Goal: Task Accomplishment & Management: Manage account settings

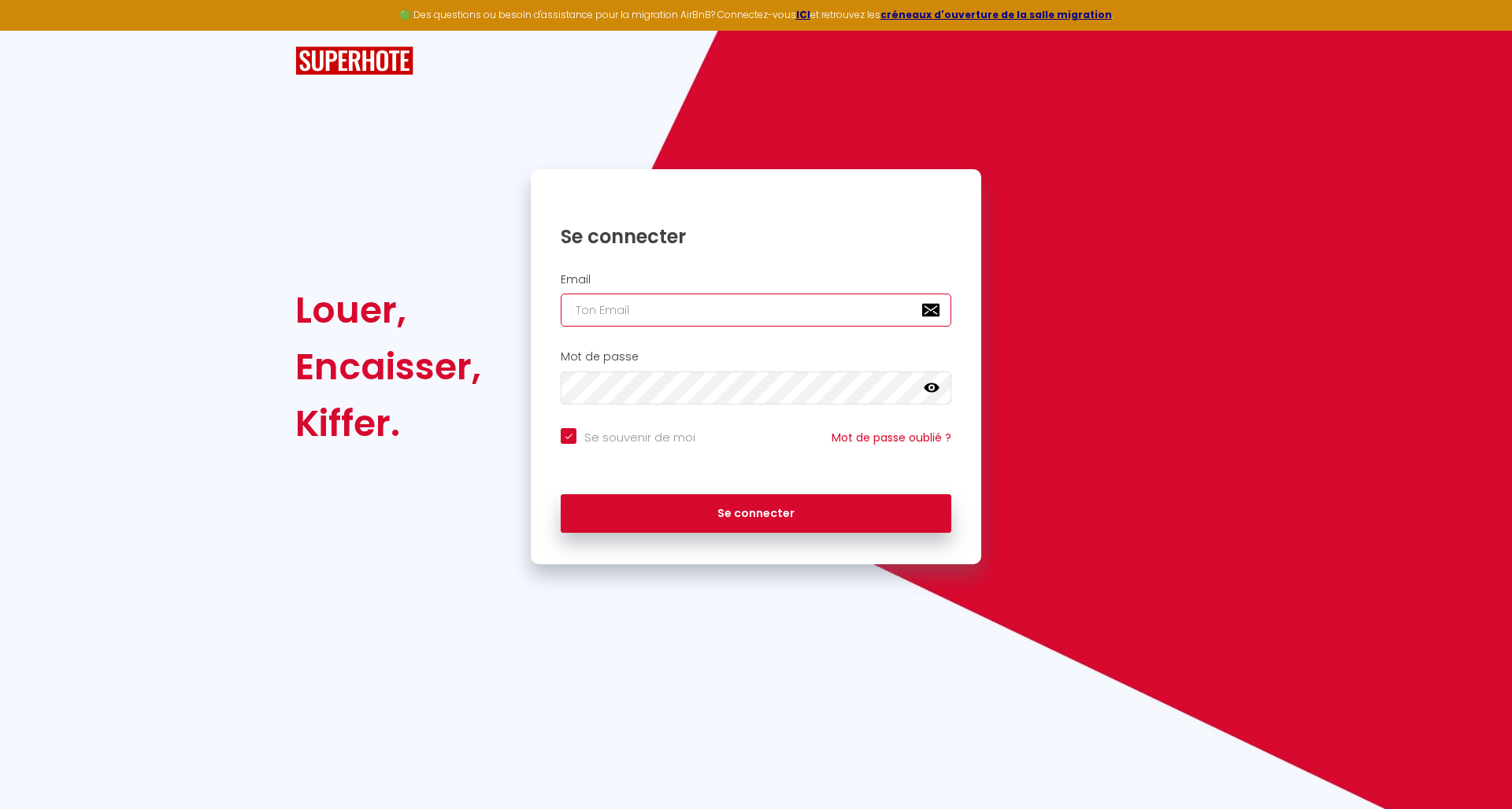
type input "[EMAIL_ADDRESS][DOMAIN_NAME]"
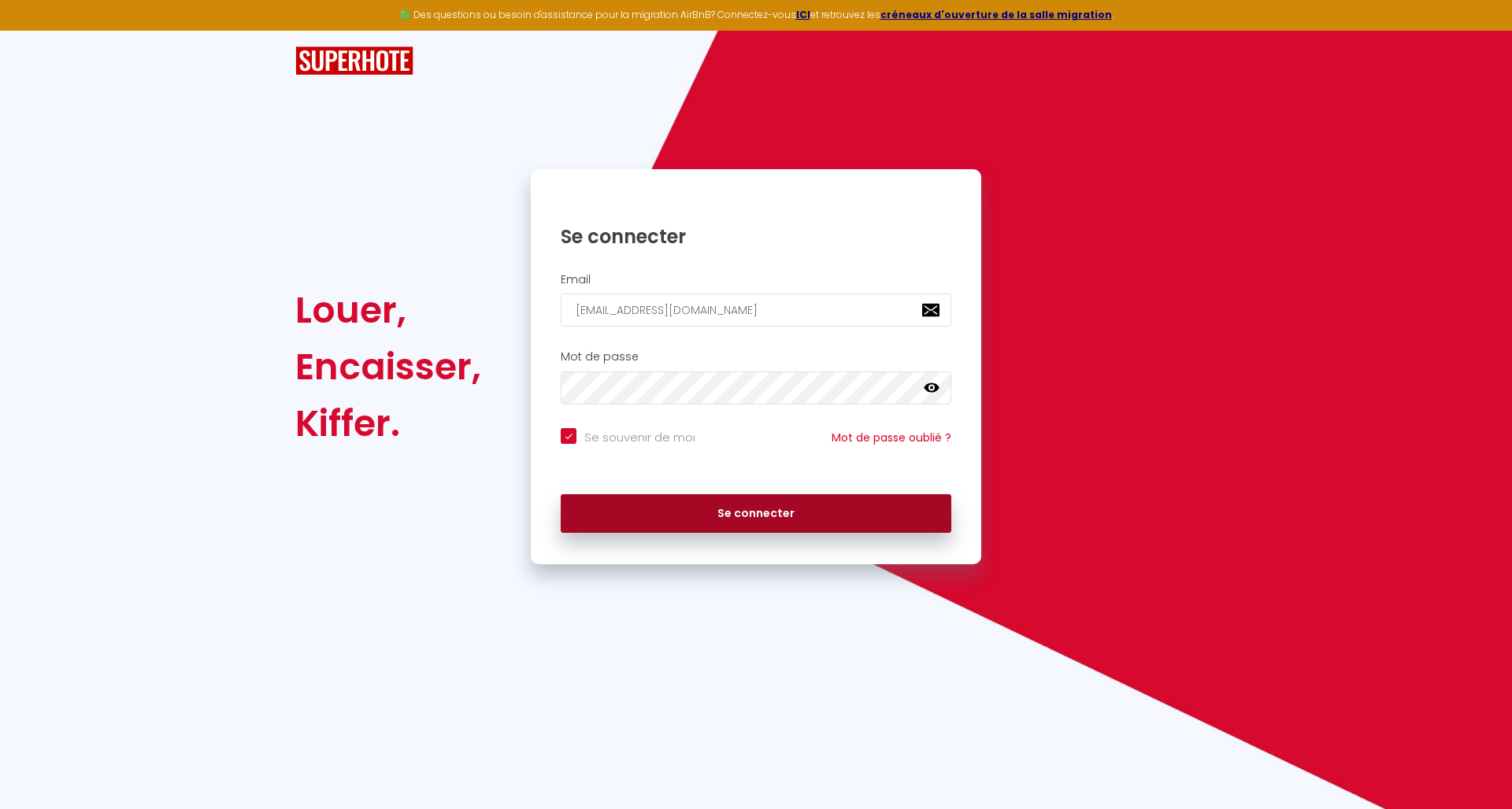
click at [829, 520] on button "Se connecter" at bounding box center [756, 513] width 391 height 40
checkbox input "true"
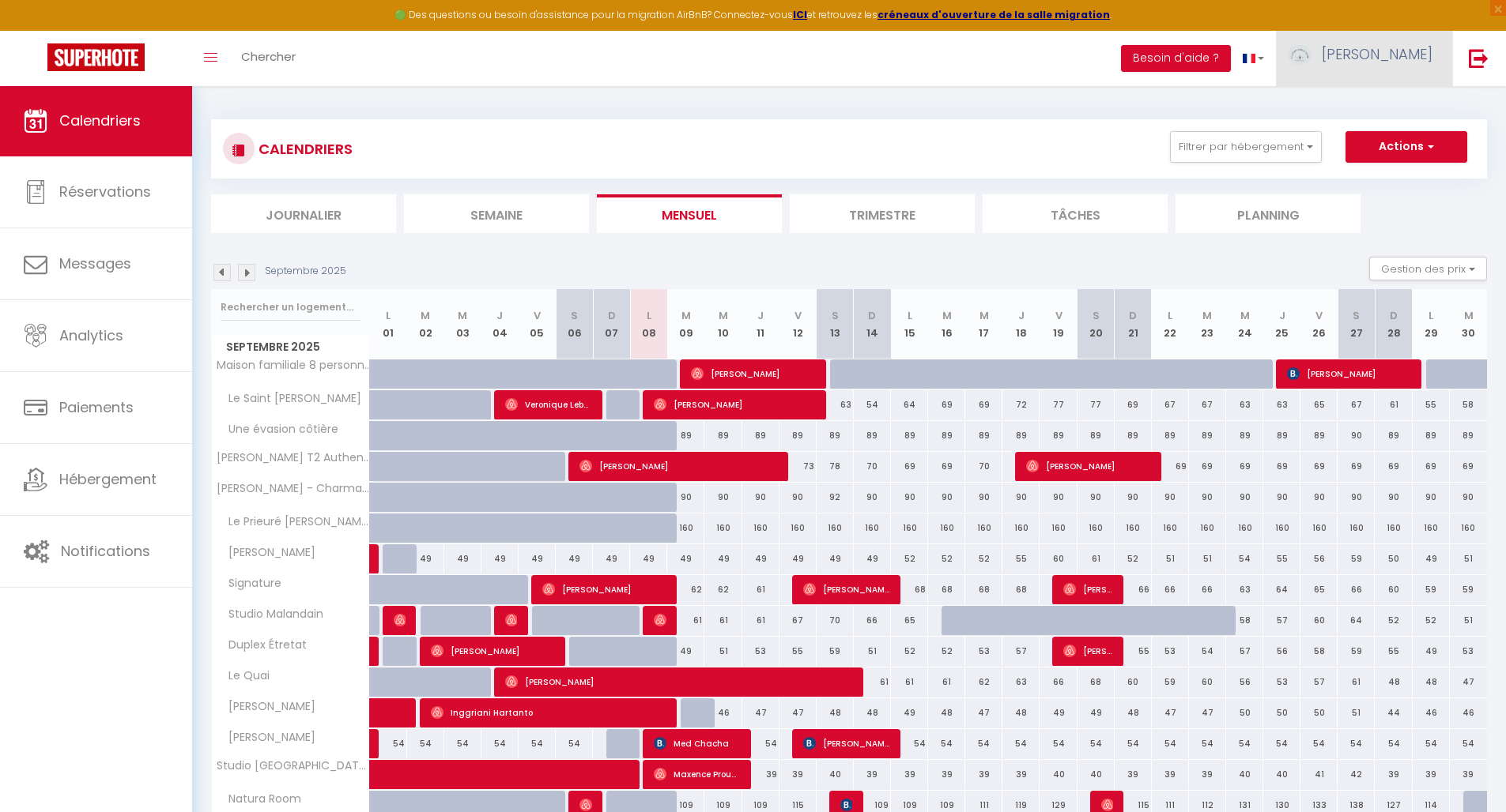
click at [1379, 46] on link "[PERSON_NAME]" at bounding box center [1364, 59] width 176 height 55
click at [1373, 117] on link "Paramètres" at bounding box center [1389, 110] width 117 height 27
select select "28"
select select "fr"
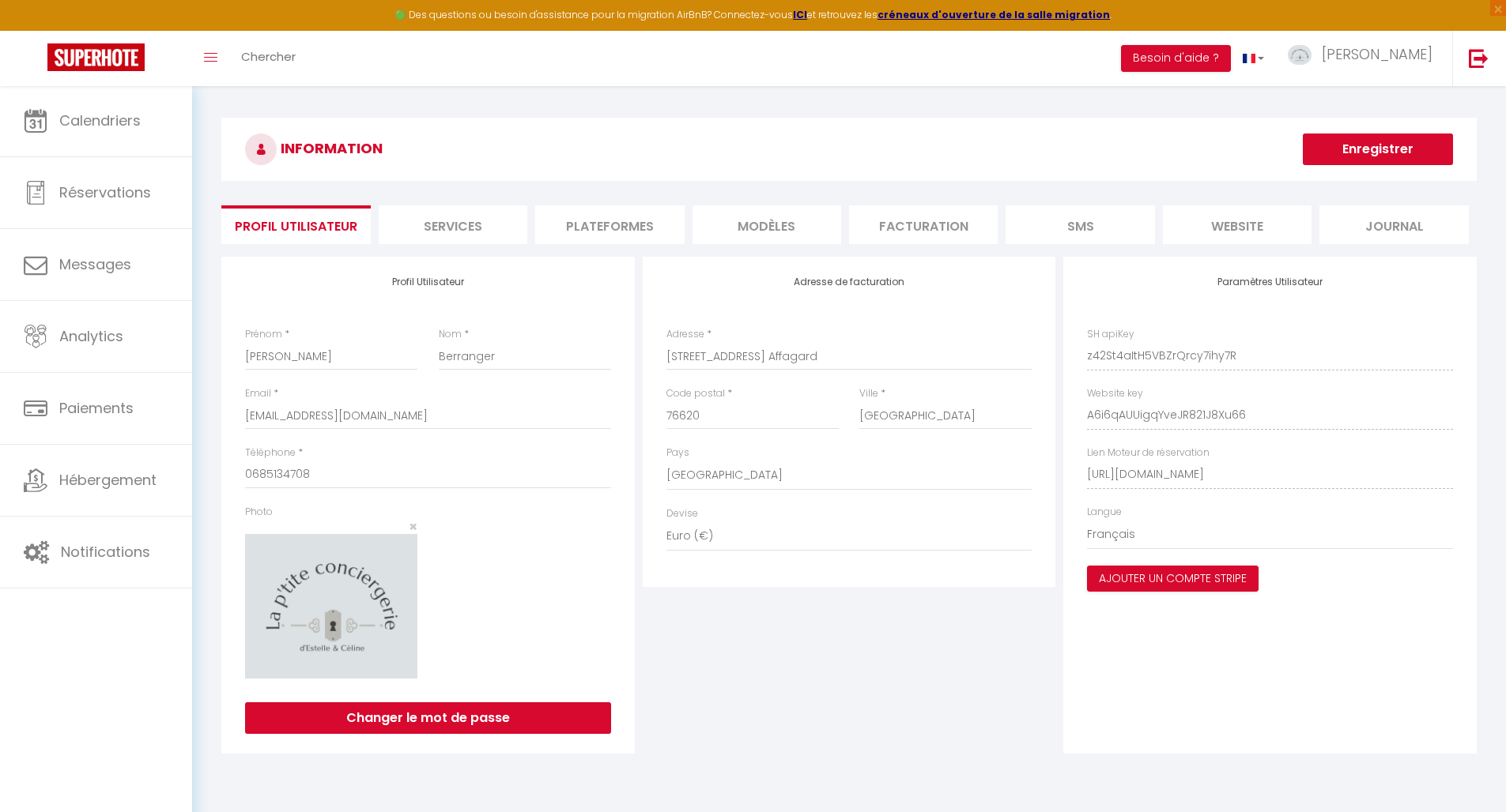
click at [663, 227] on li "Plateformes" at bounding box center [609, 225] width 149 height 39
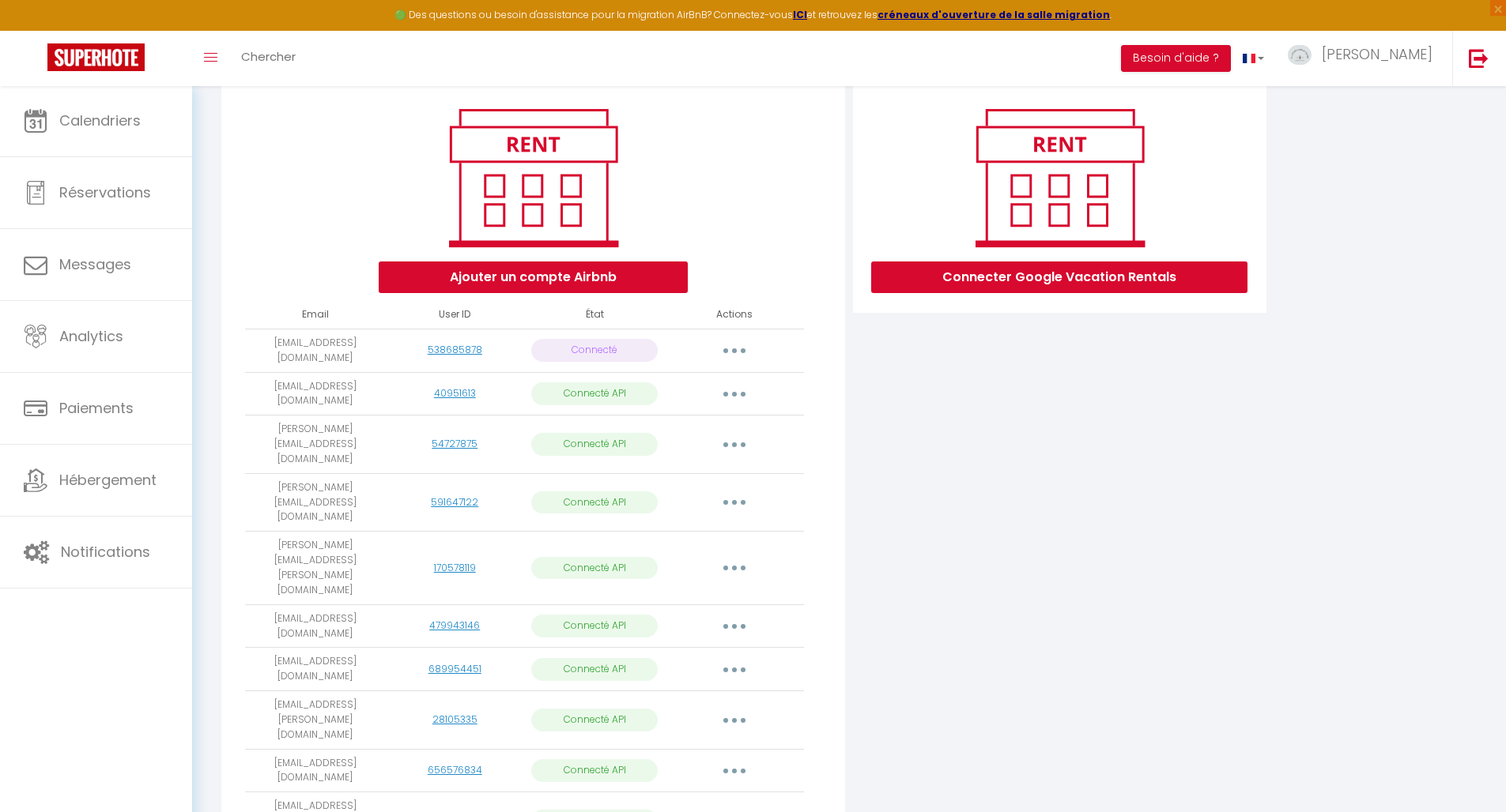
scroll to position [30, 0]
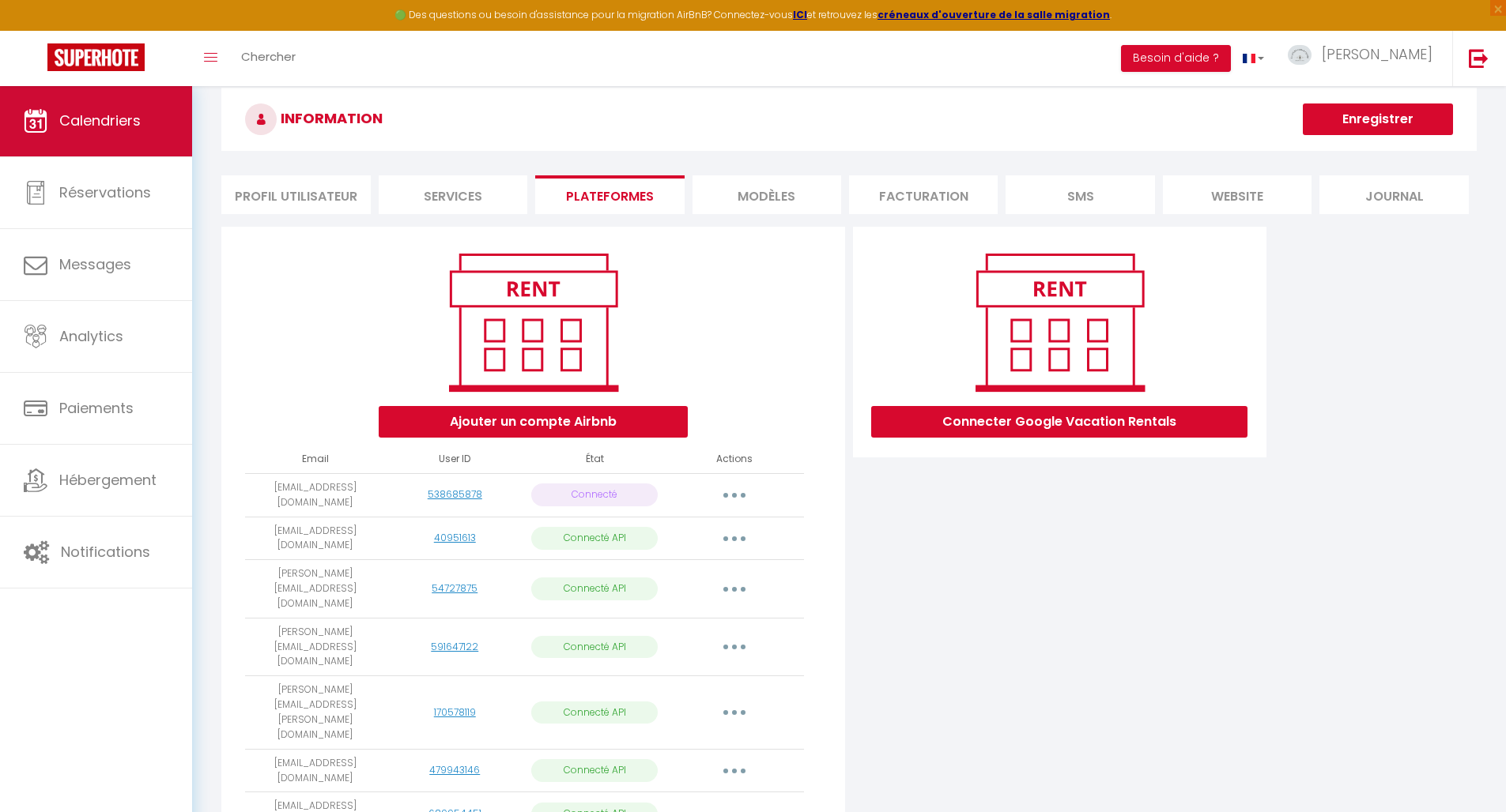
click at [89, 142] on link "Calendriers" at bounding box center [96, 120] width 192 height 71
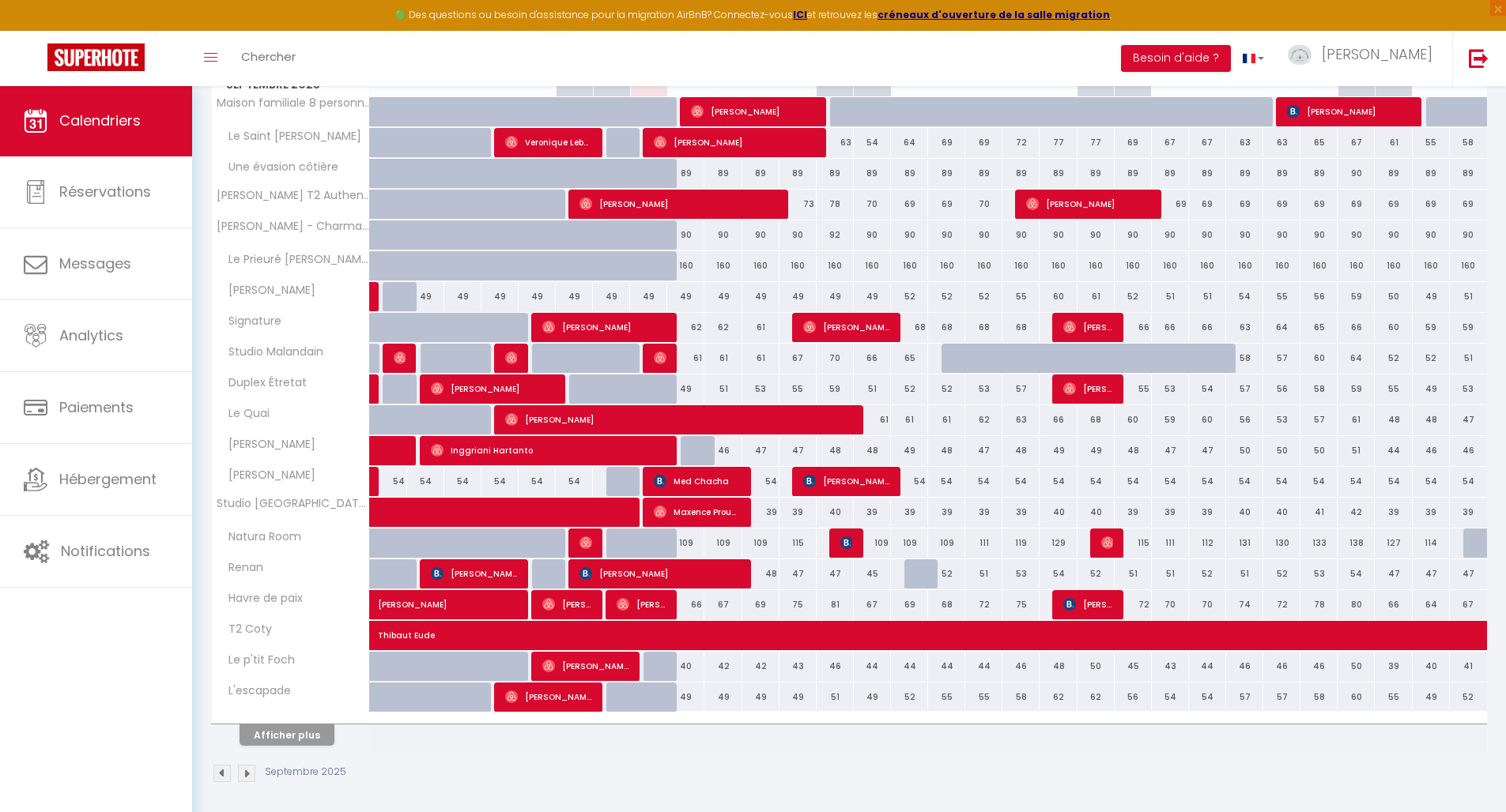
scroll to position [333, 0]
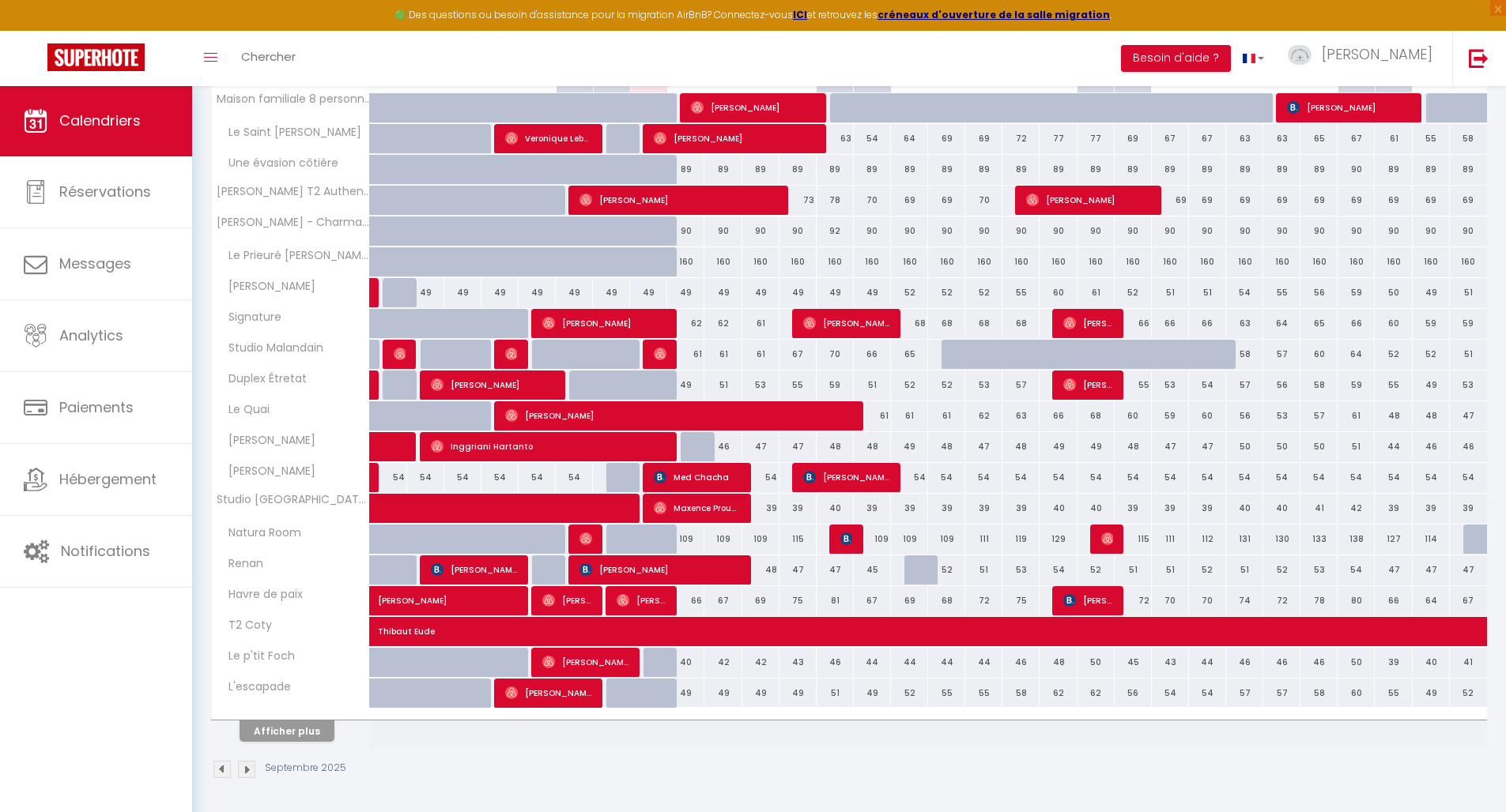
click at [300, 727] on button "Afficher plus" at bounding box center [287, 731] width 95 height 21
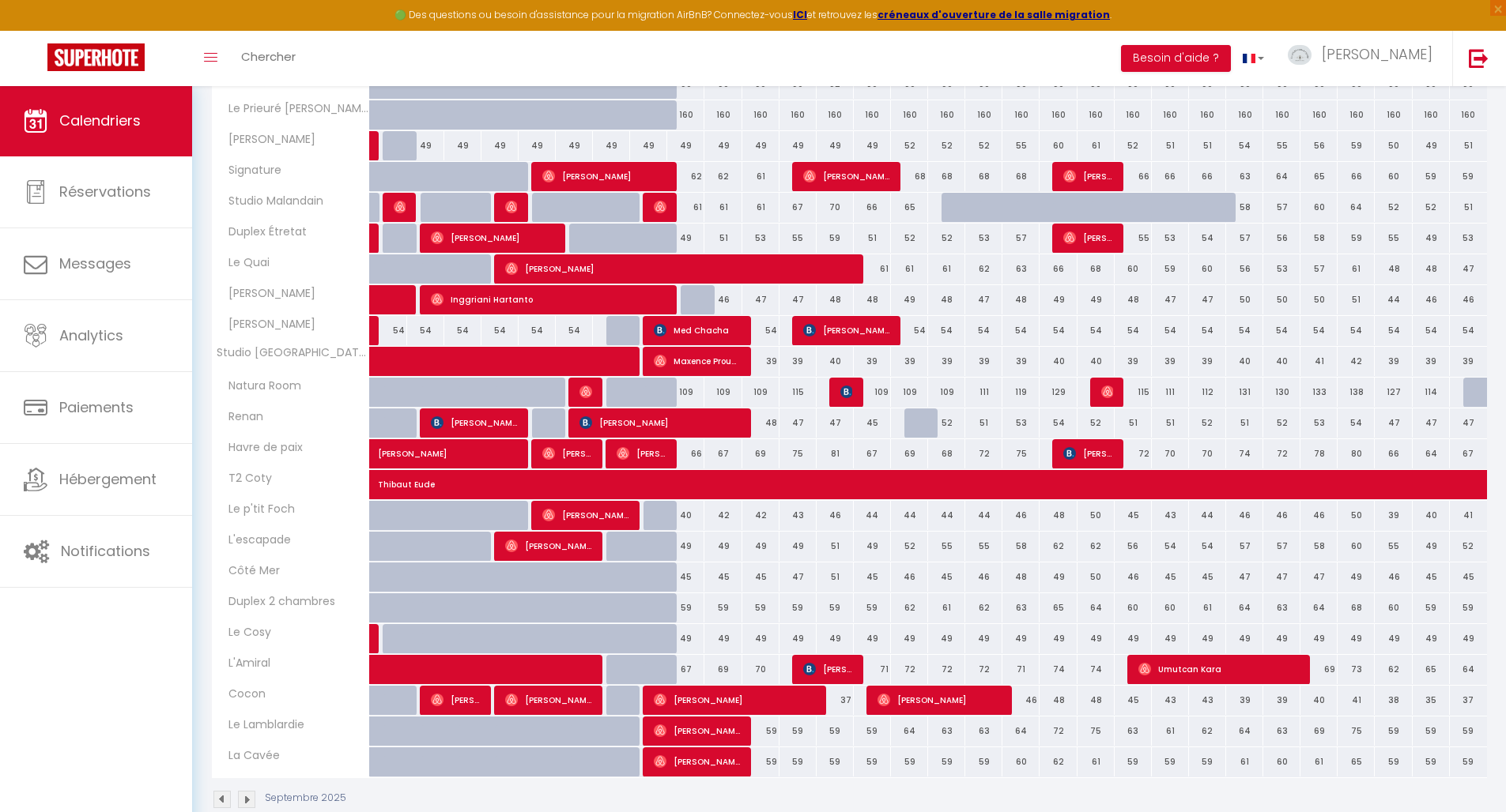
scroll to position [510, 0]
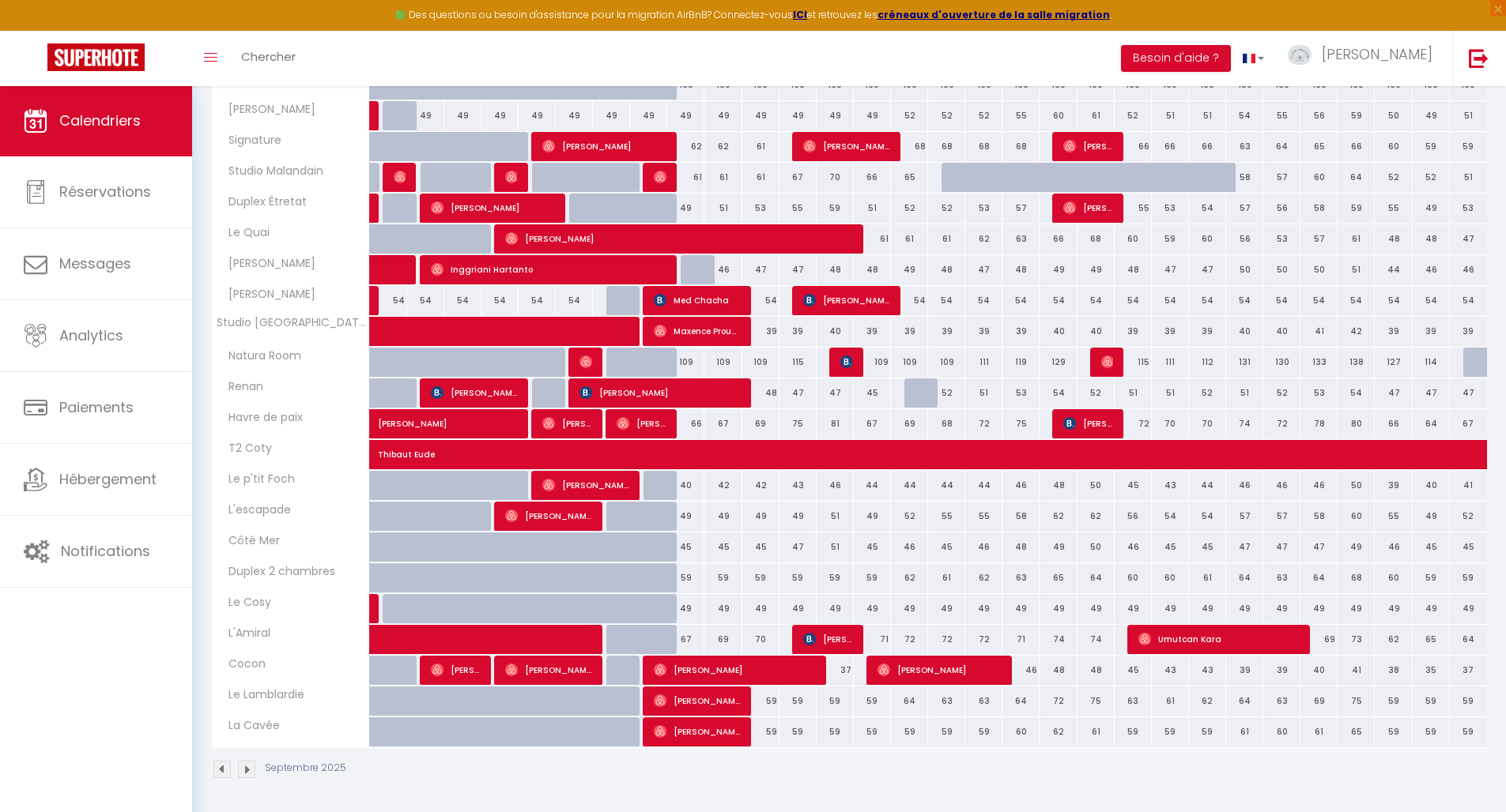
click at [816, 669] on div "37" at bounding box center [834, 671] width 38 height 29
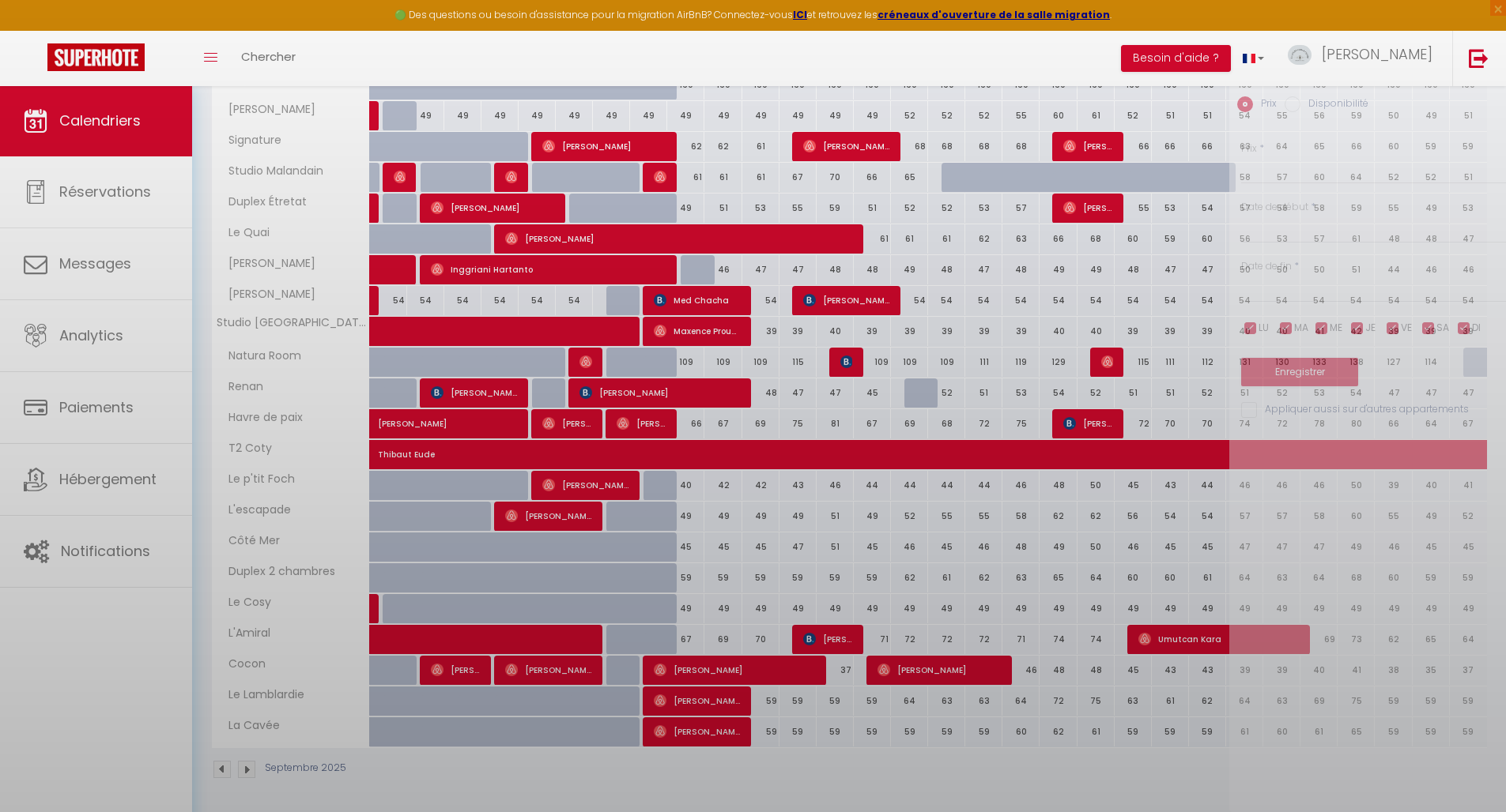
type input "37"
type input "[PERSON_NAME] 13 Septembre 2025"
type input "Dim 14 Septembre 2025"
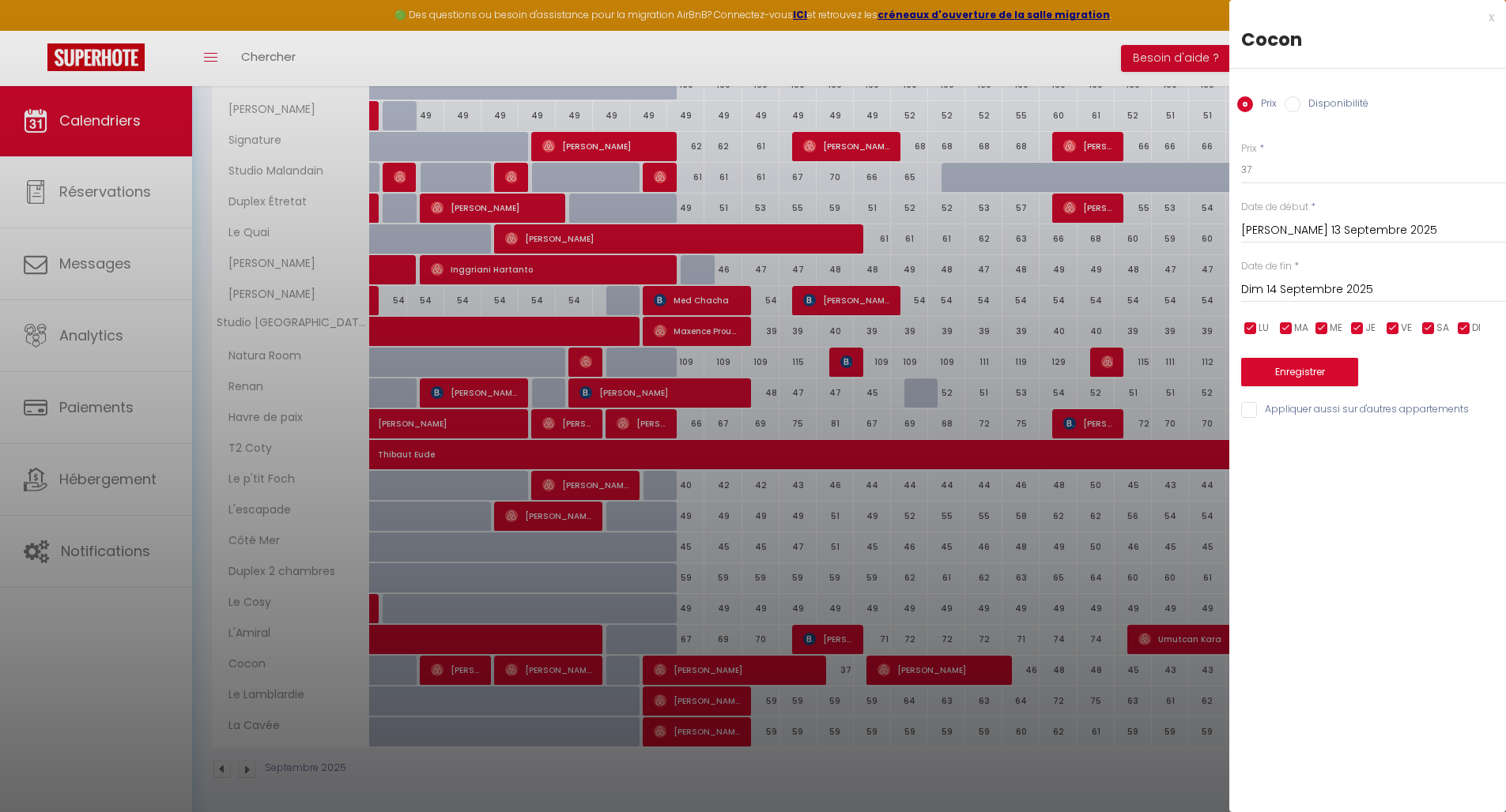
click at [1491, 20] on div "x" at bounding box center [1361, 17] width 265 height 19
select select
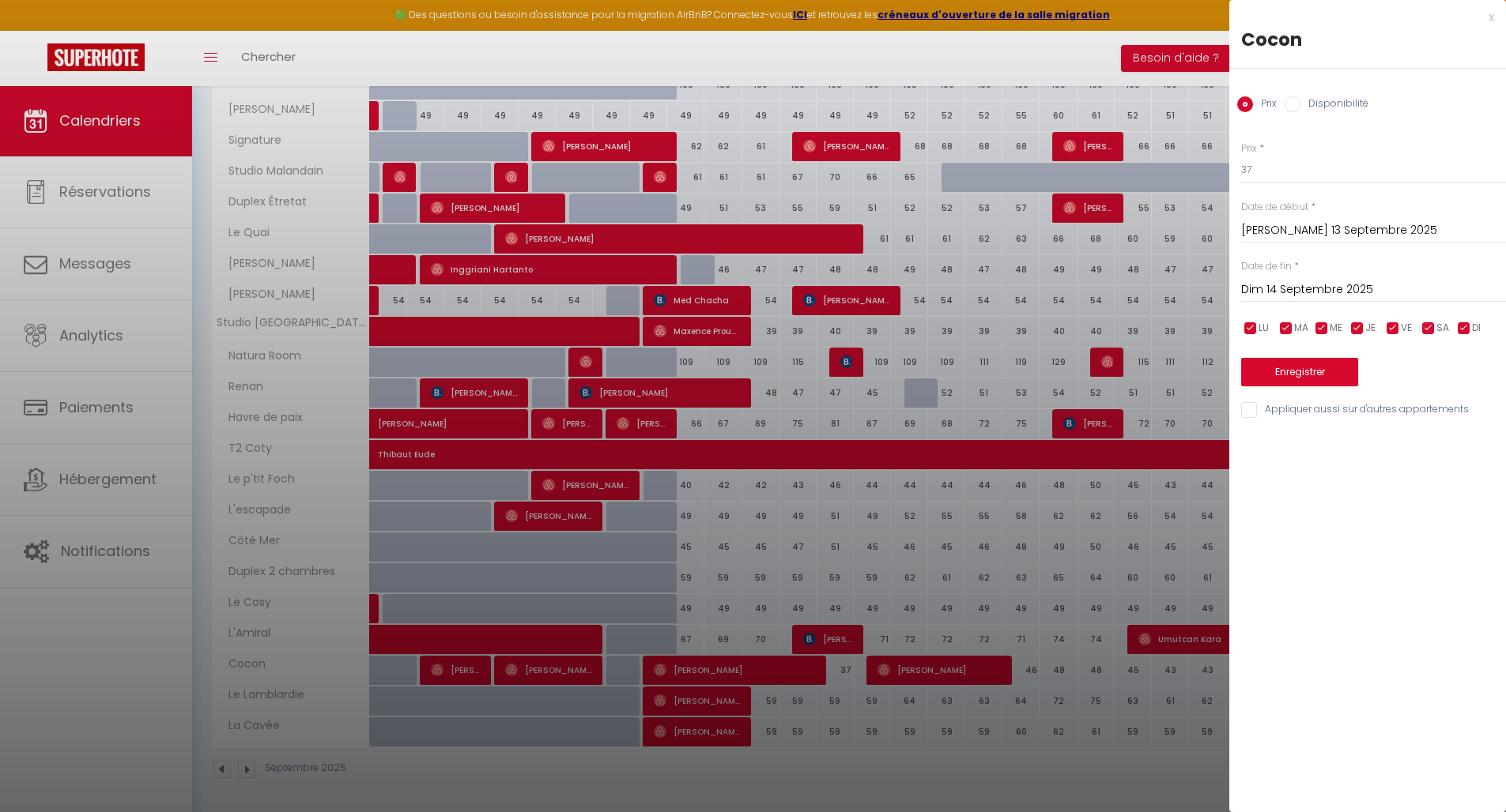
select select
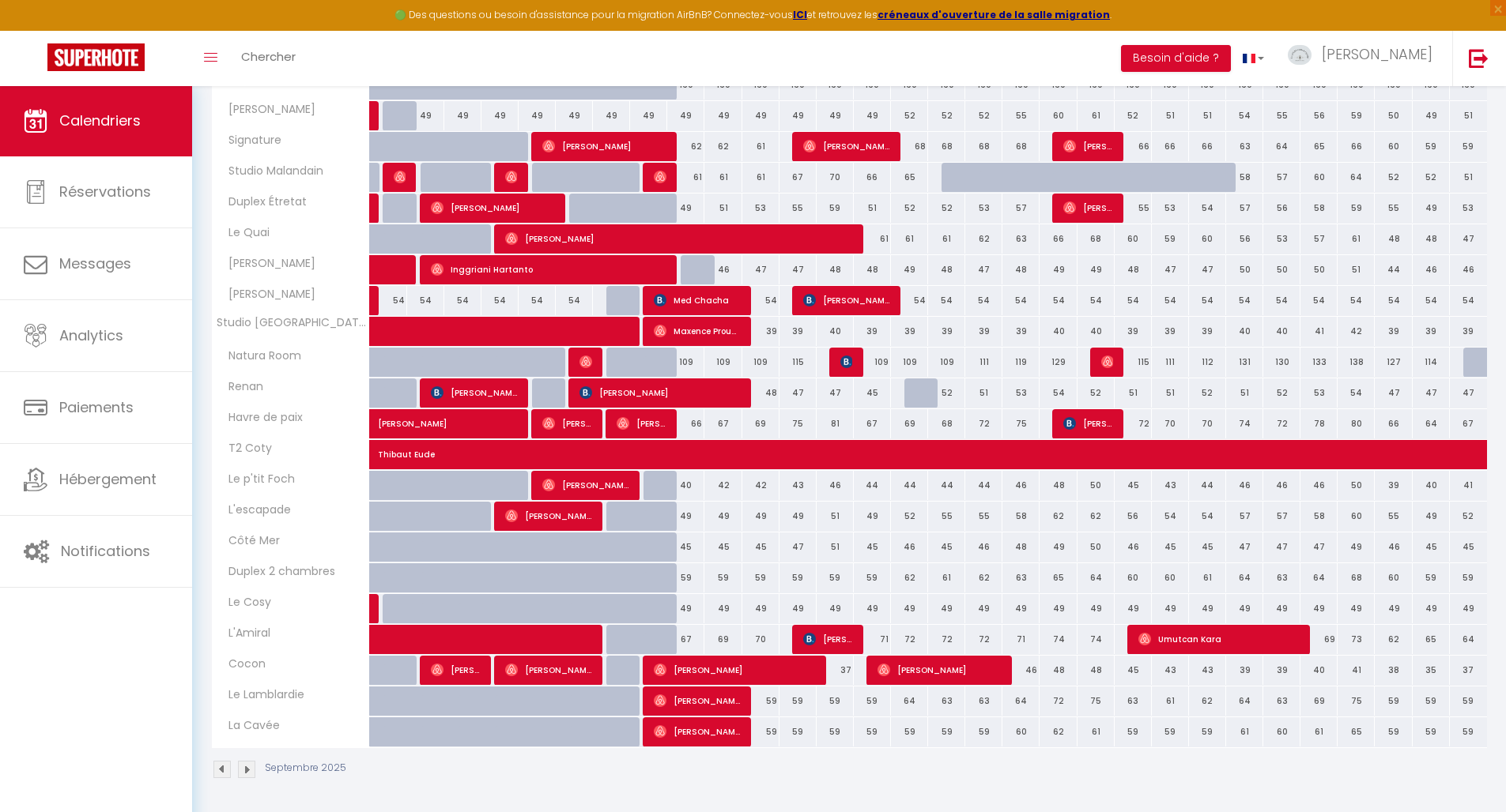
click at [940, 667] on span "[PERSON_NAME]" at bounding box center [939, 670] width 124 height 30
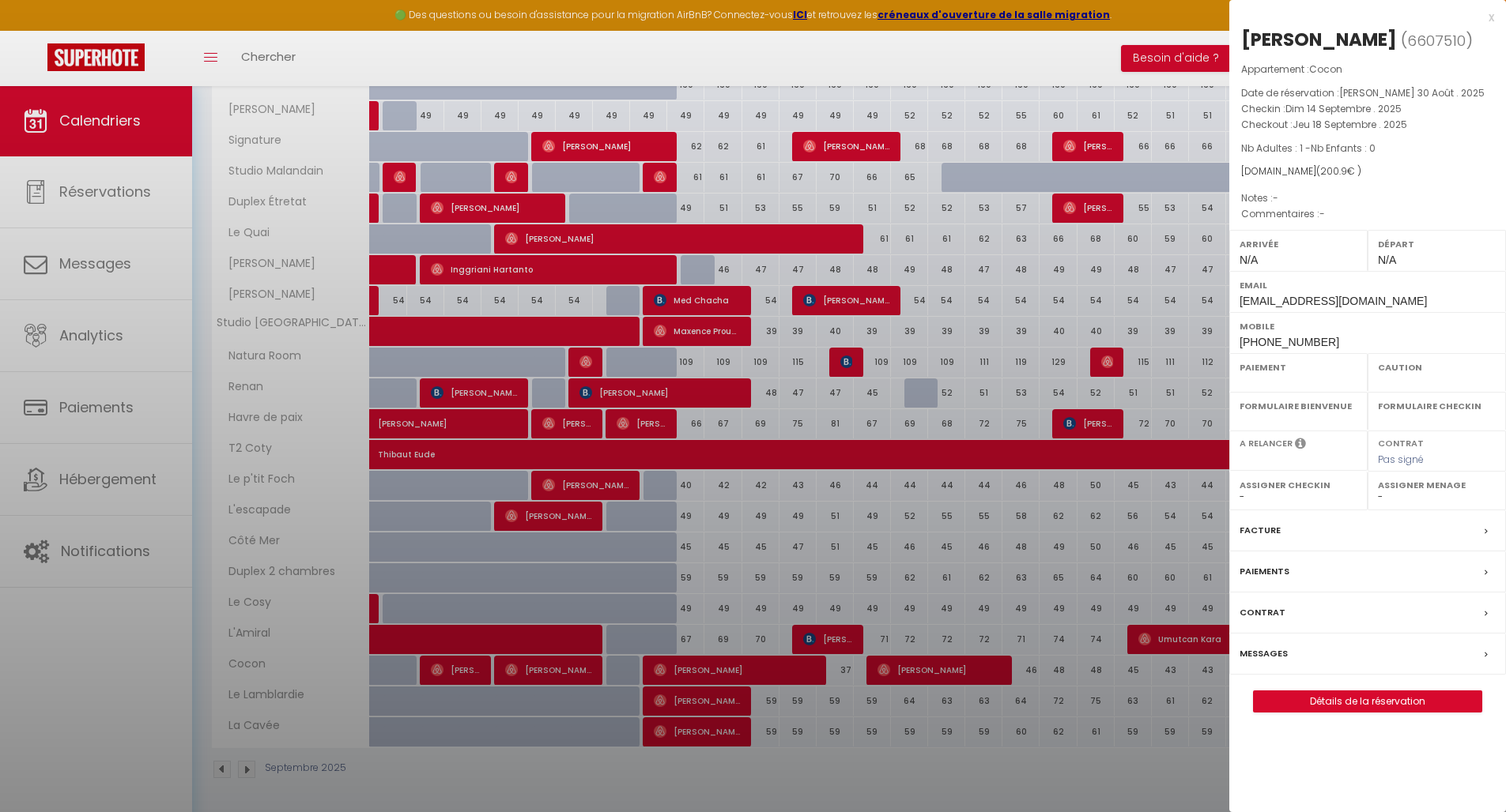
select select "OK"
select select "0"
select select "1"
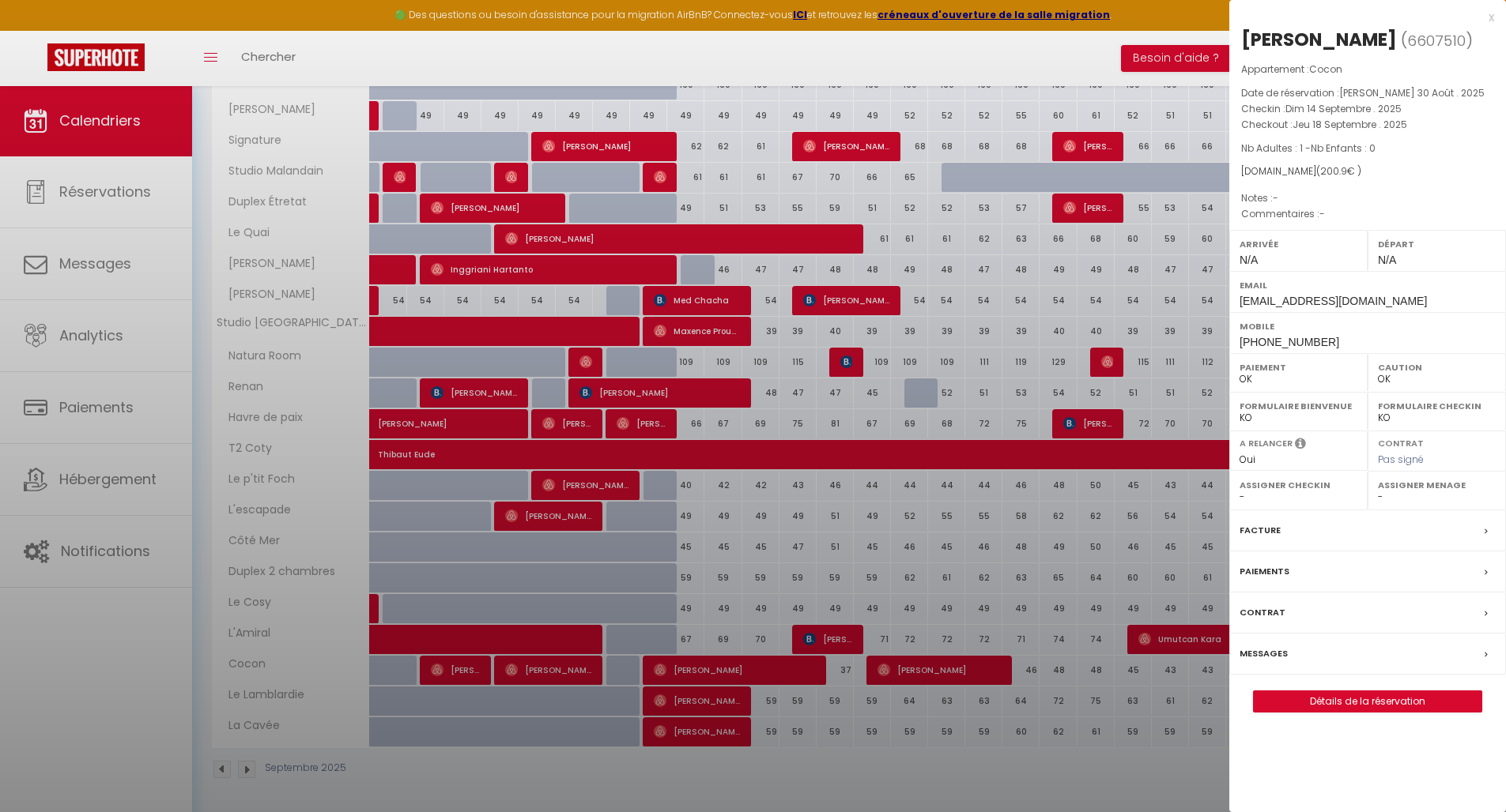
select select
select select "51199"
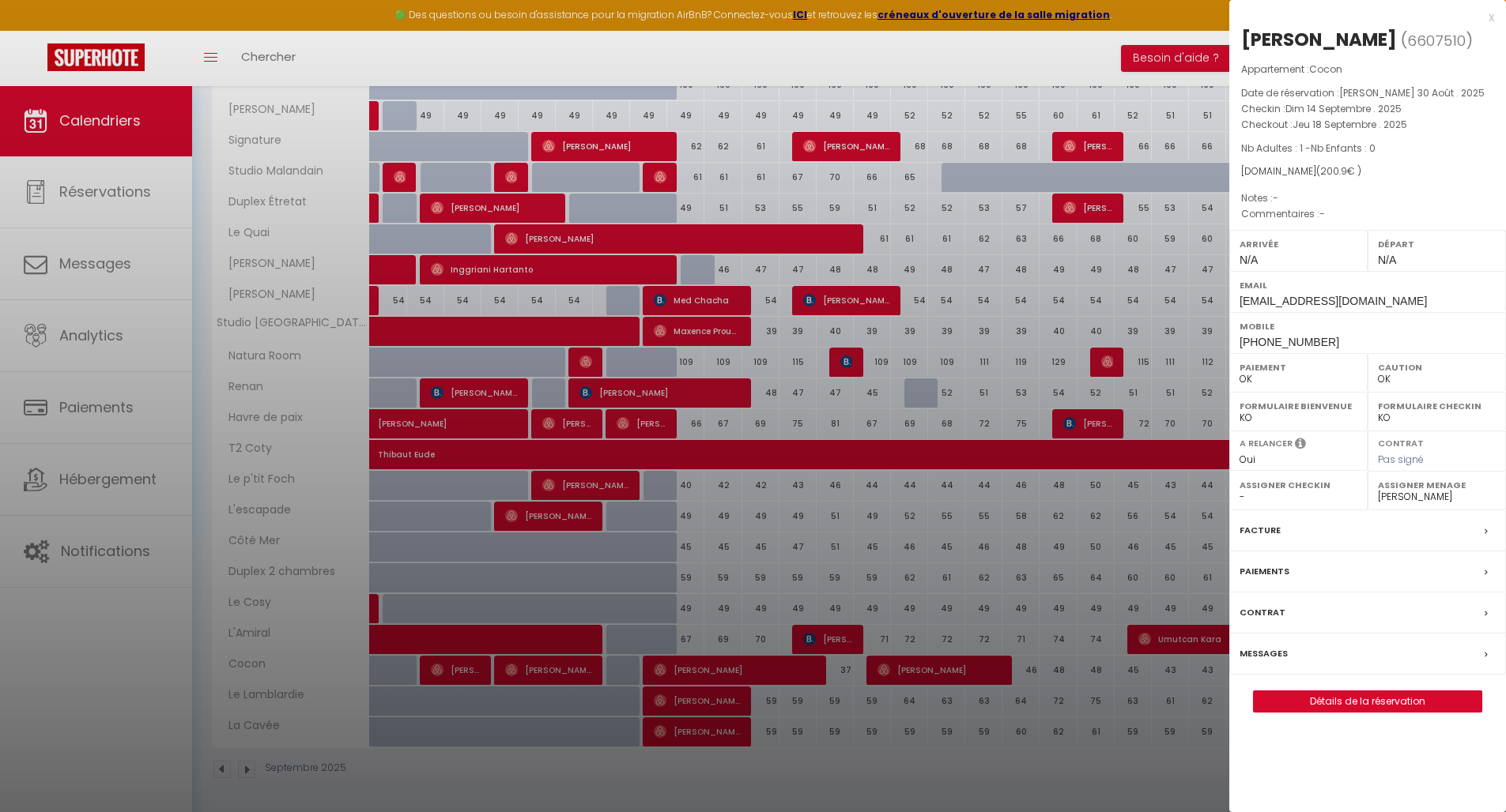
click at [1495, 19] on div "x [PERSON_NAME] ( 6607510 ) Appartement : Cocon Date de réservation : [PERSON_N…" at bounding box center [1367, 368] width 276 height 736
click at [1491, 20] on div "x" at bounding box center [1361, 17] width 265 height 19
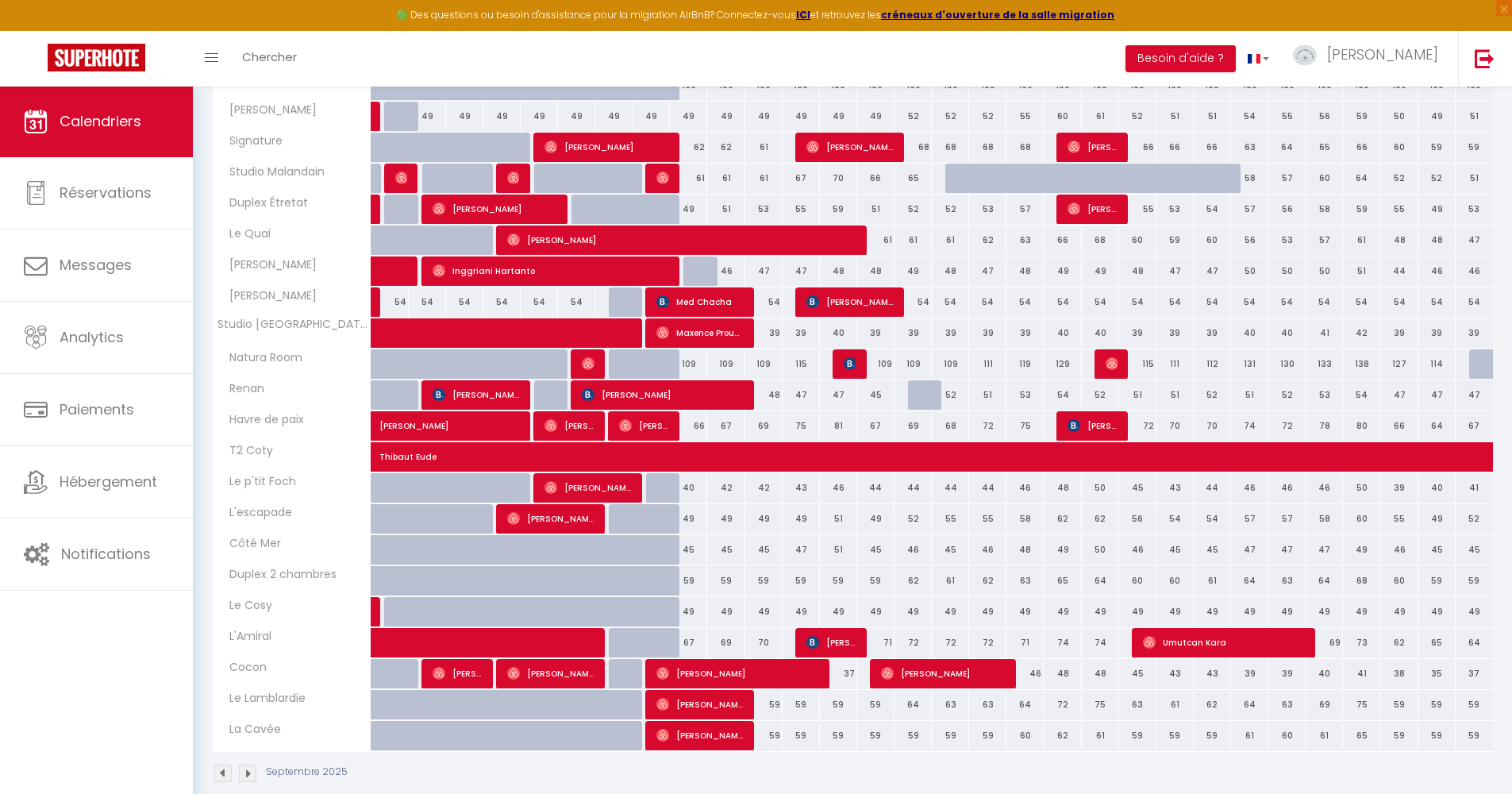
scroll to position [0, 0]
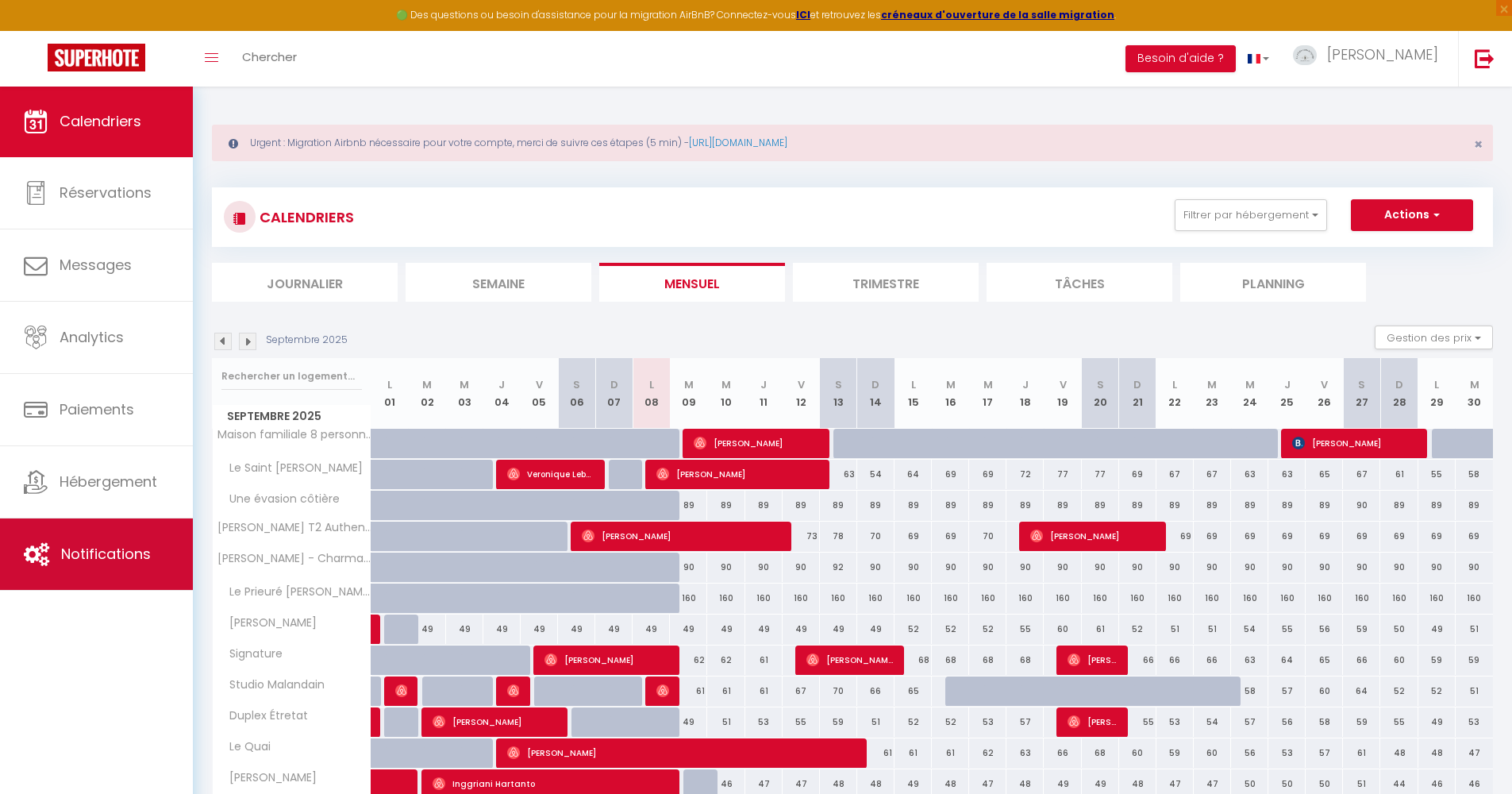
click at [78, 559] on span "Notifications" at bounding box center [106, 554] width 90 height 20
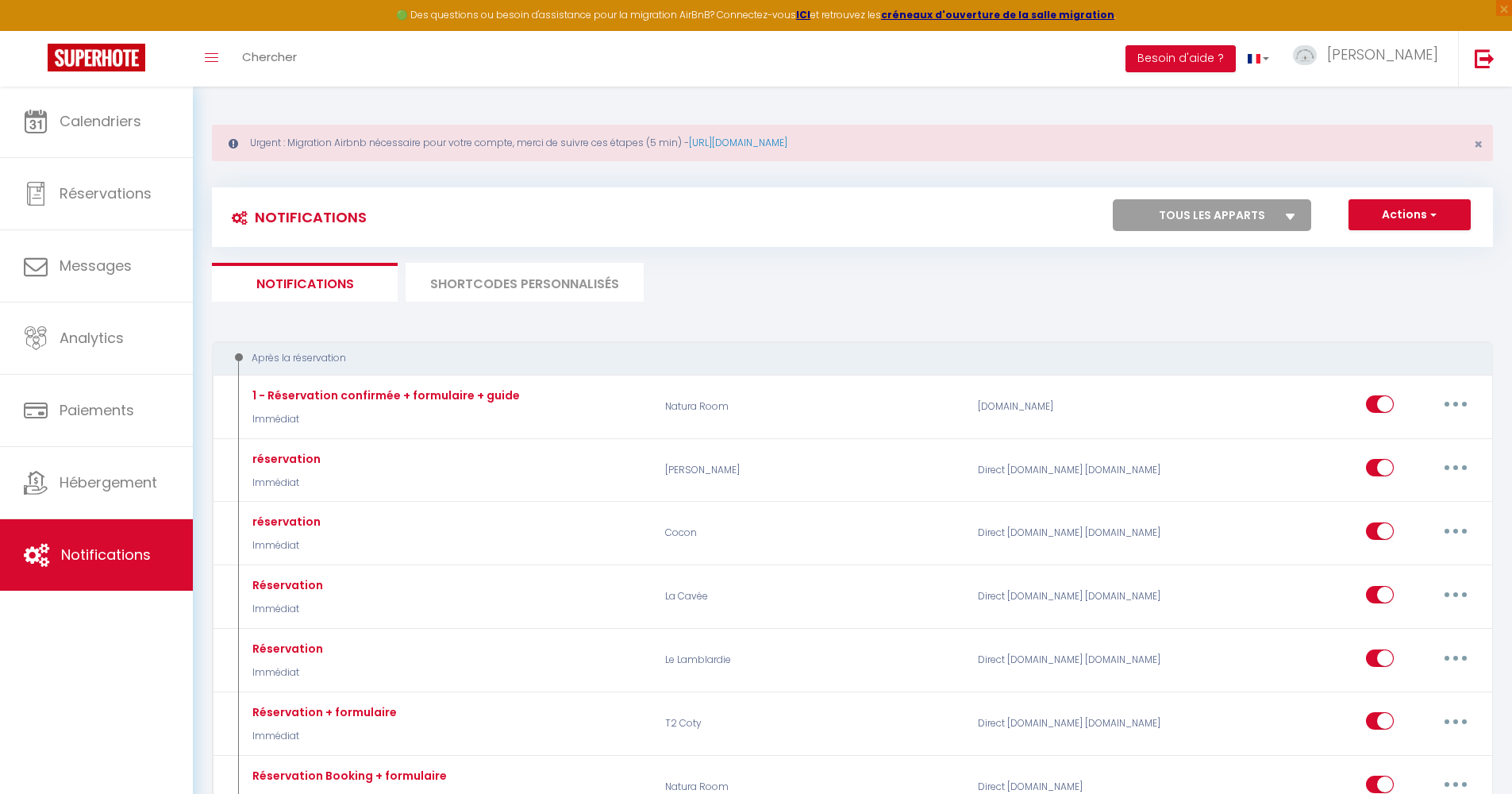
select select "58266"
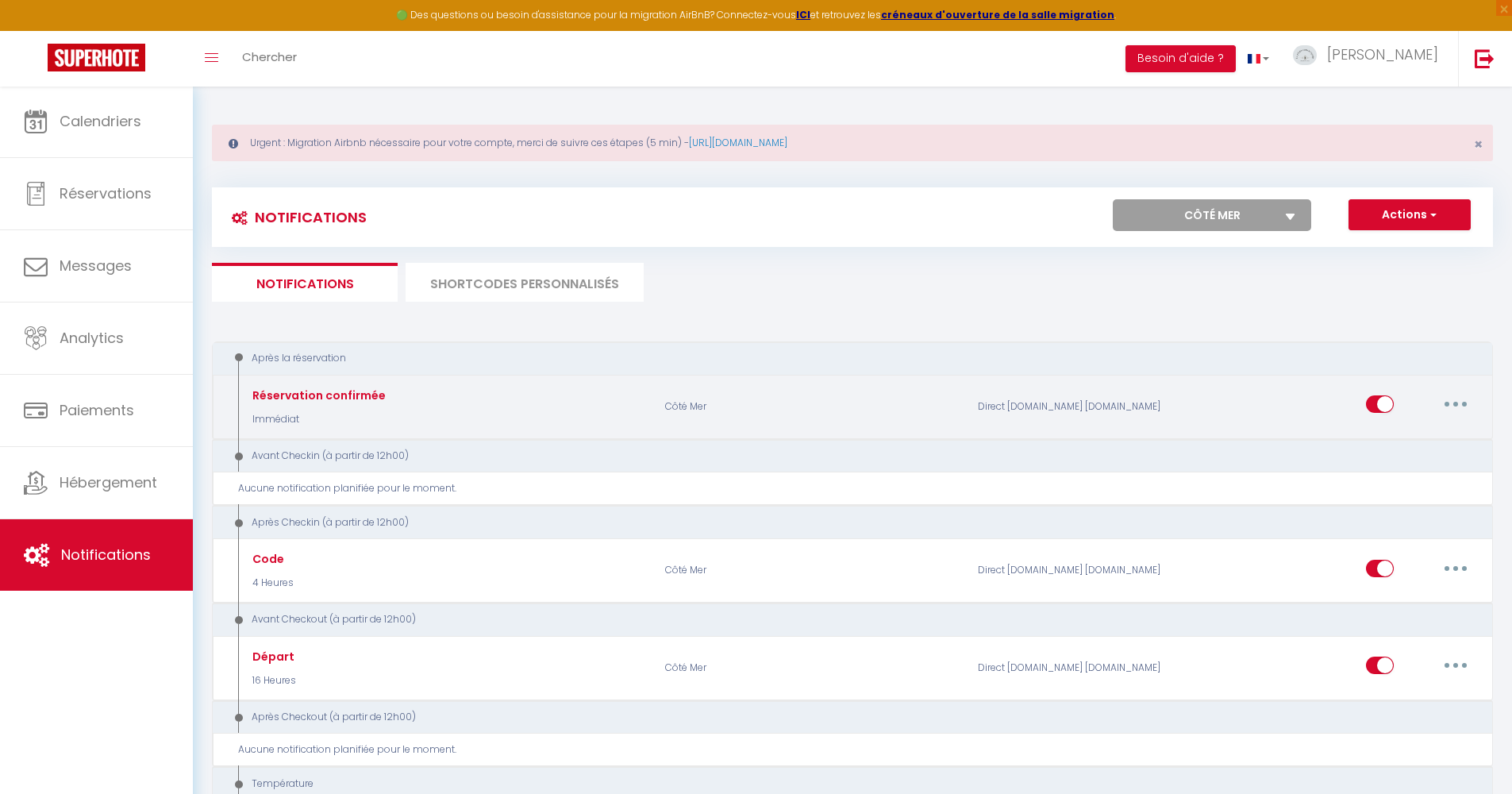
click at [1452, 408] on button "button" at bounding box center [1455, 404] width 44 height 25
click at [1384, 533] on link "Supprimer" at bounding box center [1414, 526] width 118 height 27
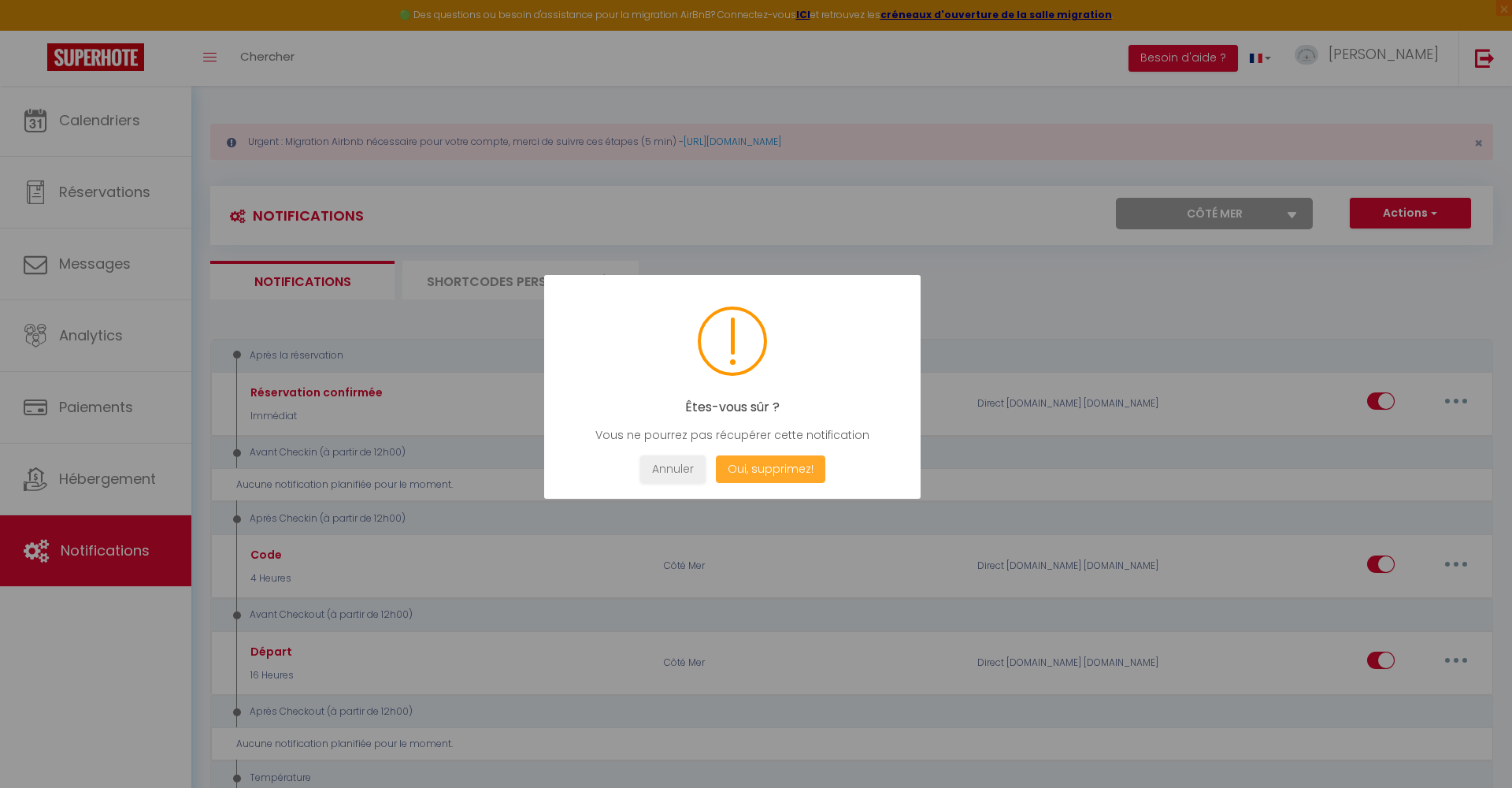
click at [780, 478] on button "Oui, supprimez!" at bounding box center [771, 469] width 109 height 28
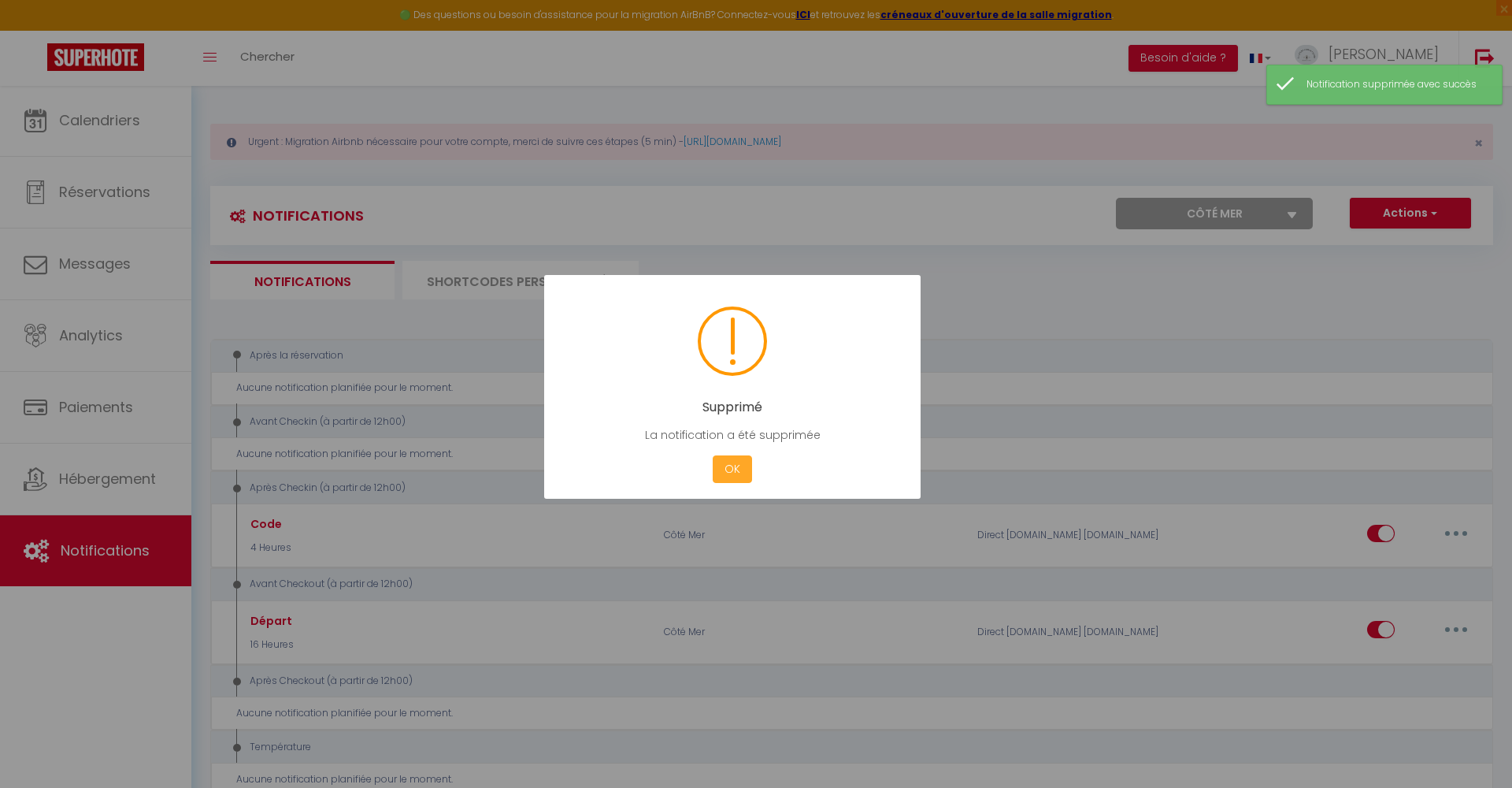
click at [737, 464] on button "OK" at bounding box center [733, 469] width 40 height 28
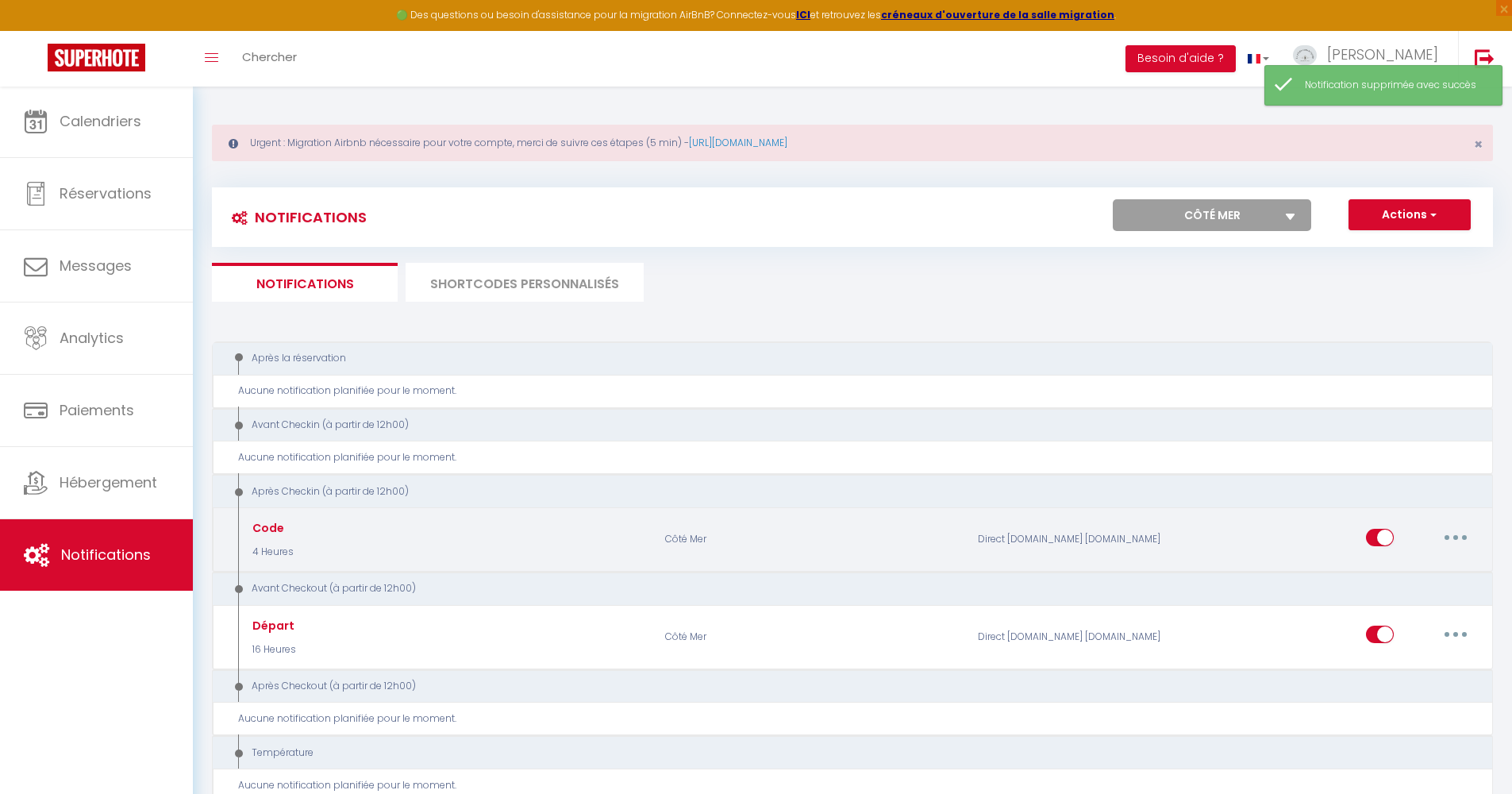
click at [1460, 532] on button "button" at bounding box center [1455, 537] width 44 height 25
click at [1399, 662] on link "Supprimer" at bounding box center [1414, 658] width 118 height 27
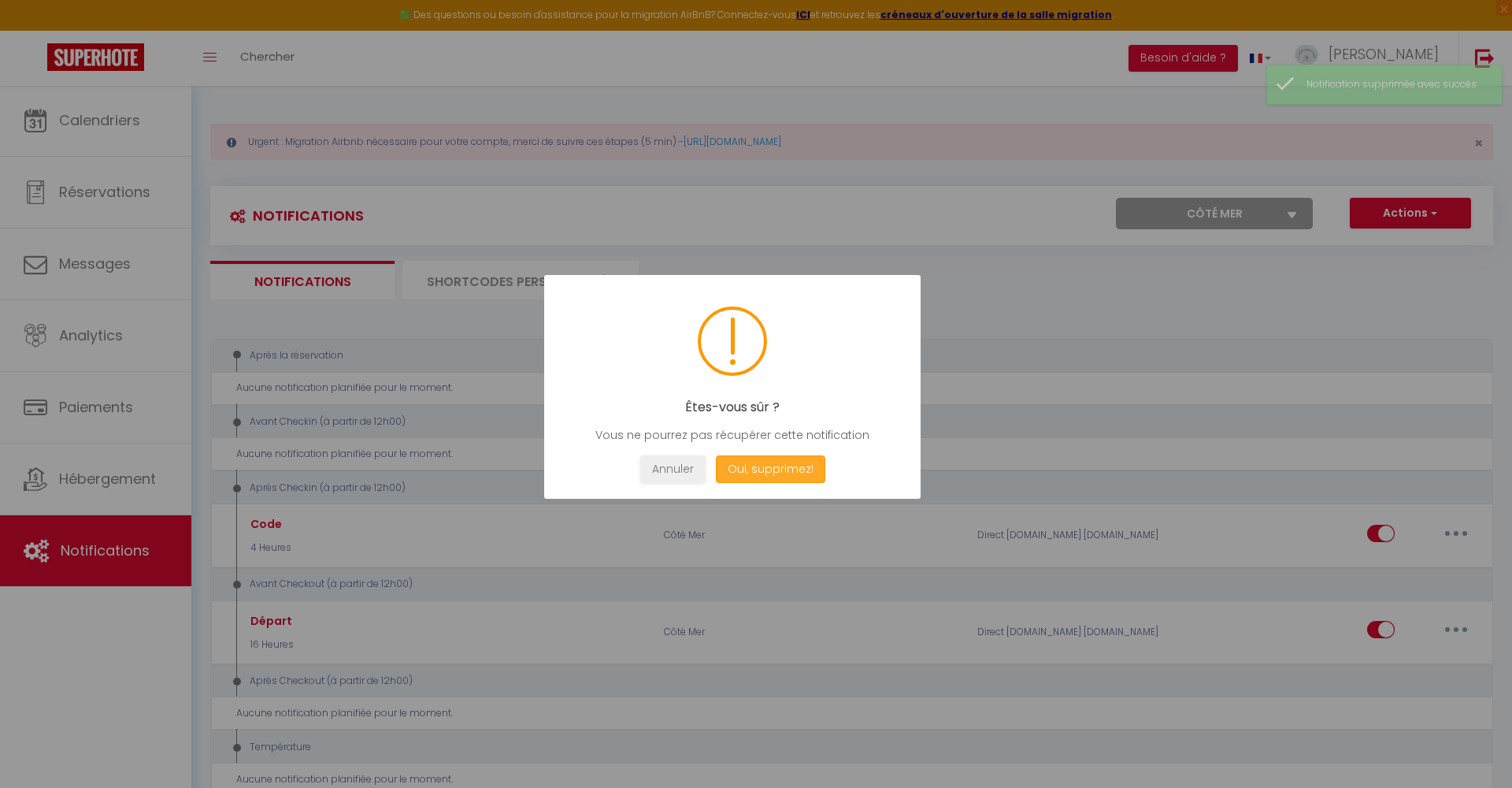
click at [768, 461] on button "Oui, supprimez!" at bounding box center [771, 469] width 109 height 28
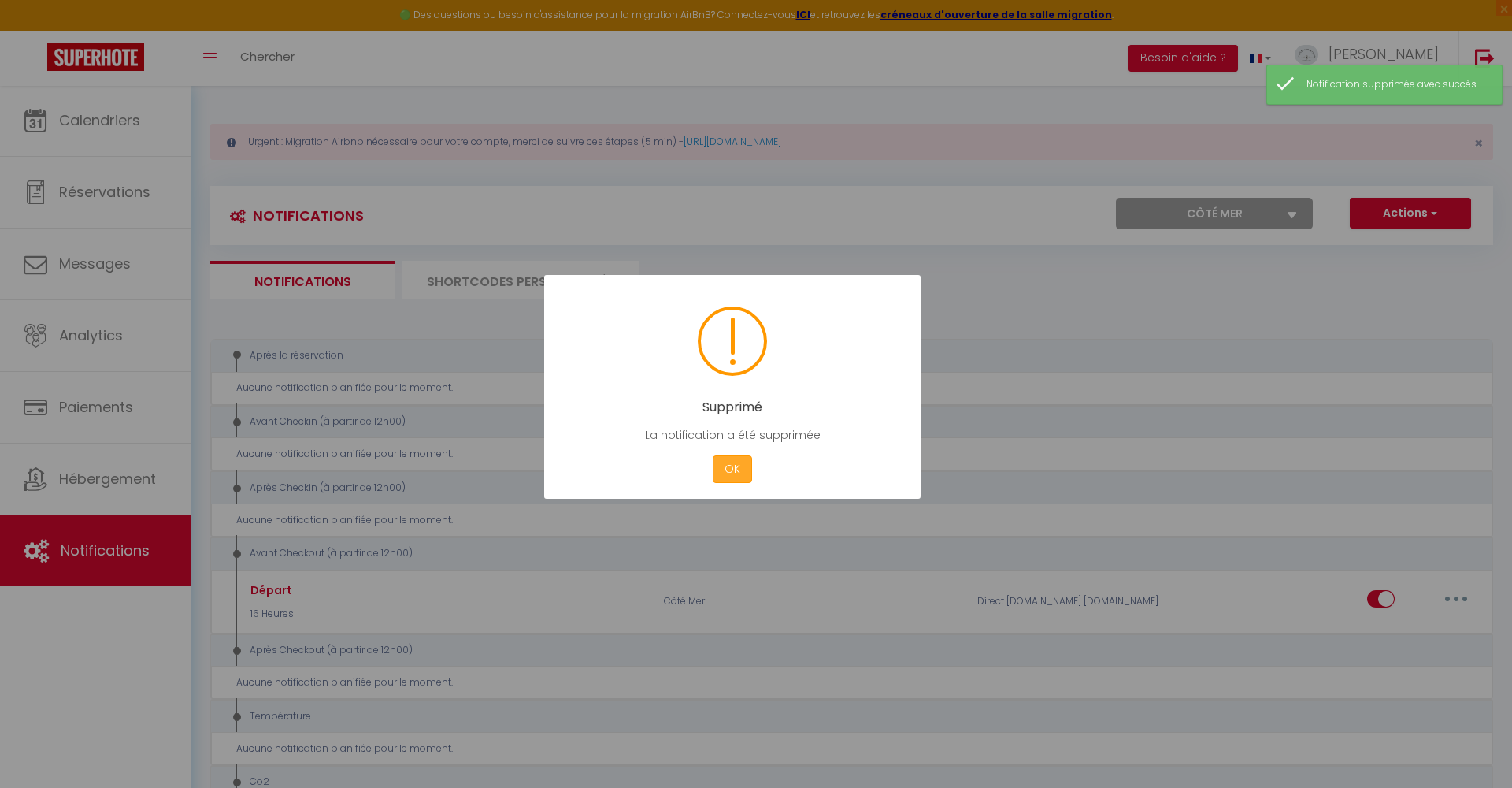
click at [723, 465] on button "OK" at bounding box center [733, 469] width 40 height 28
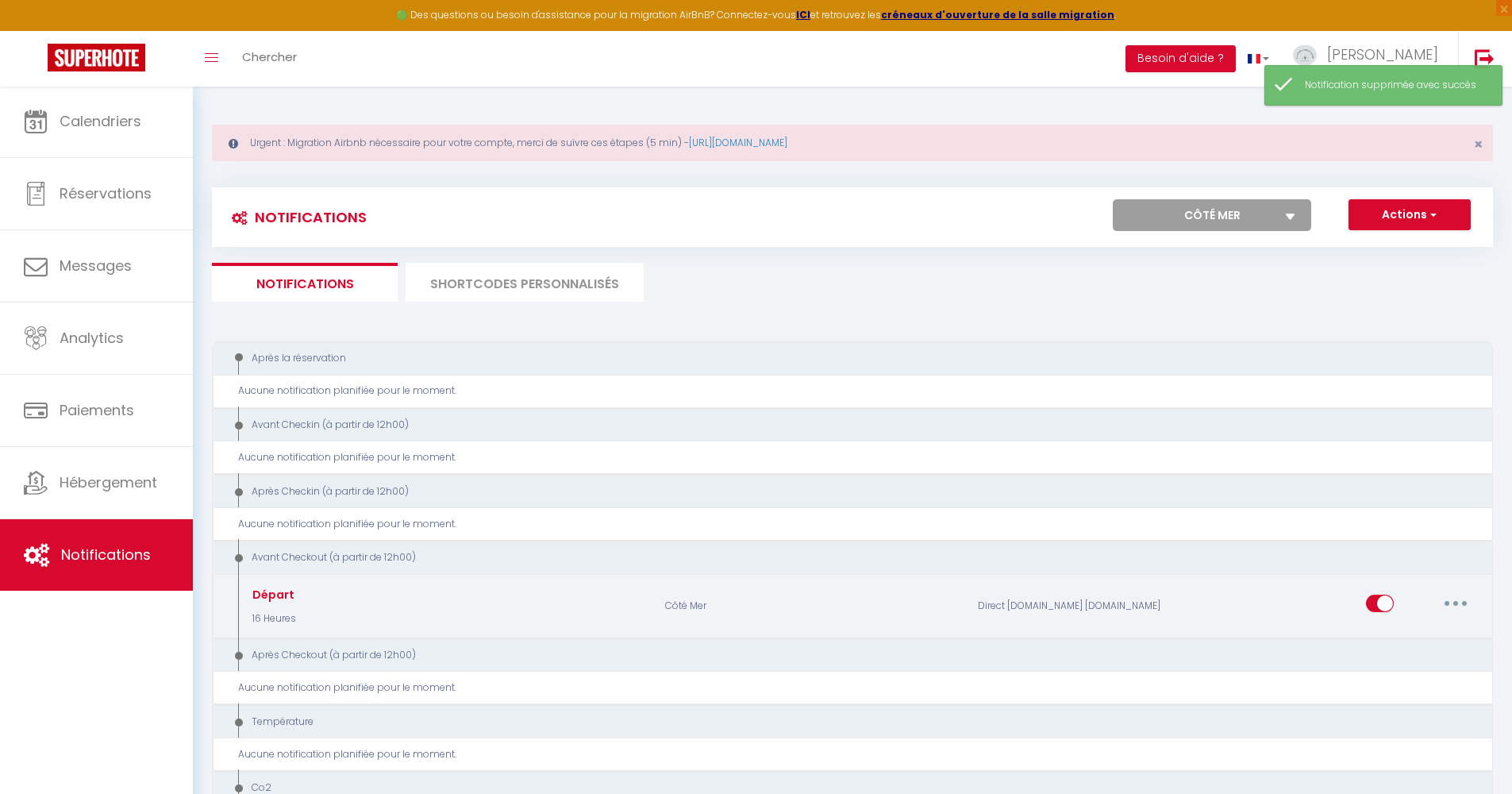
click at [1456, 601] on icon "button" at bounding box center [1456, 604] width 5 height 5
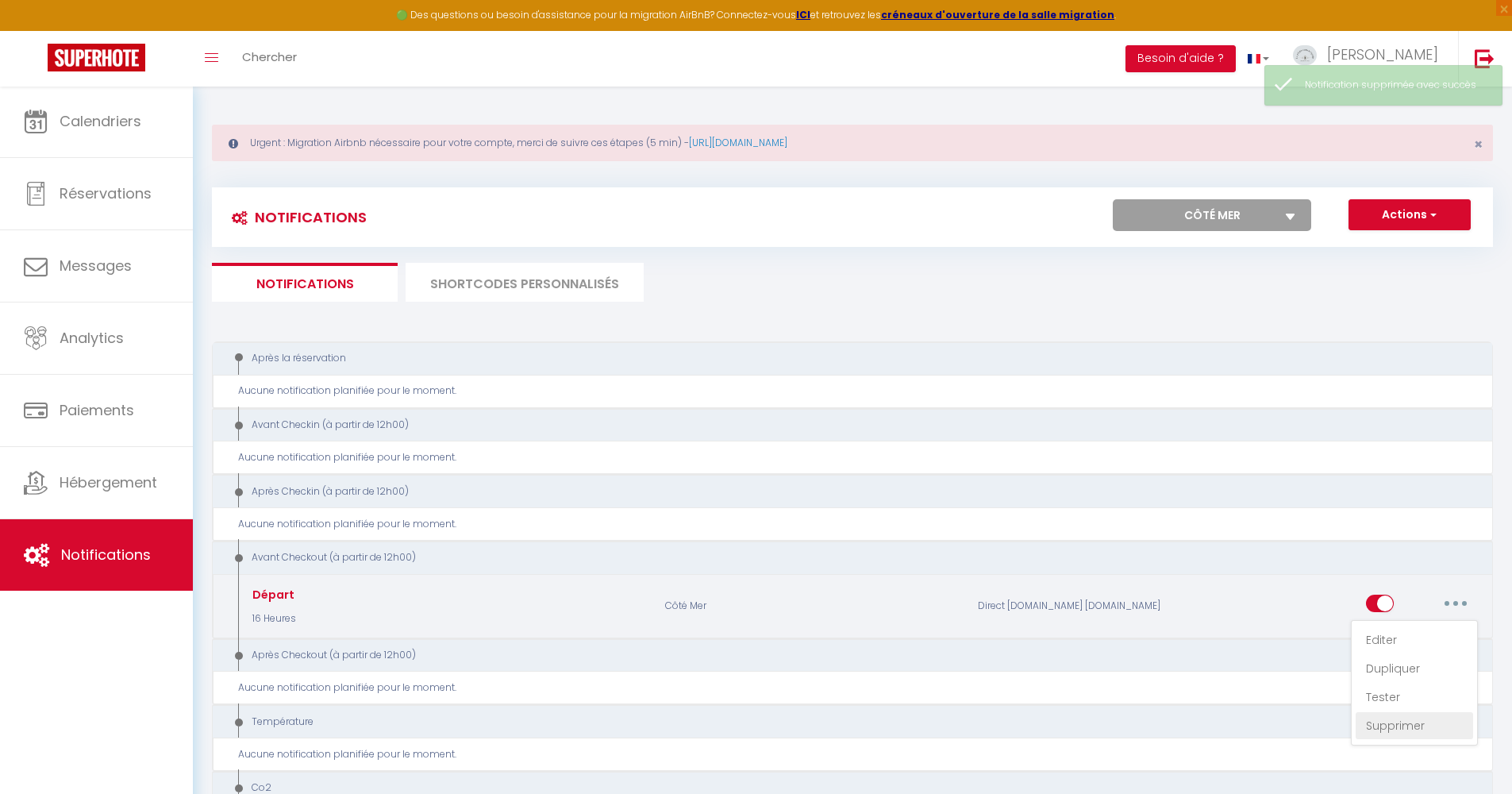
click at [1375, 723] on link "Supprimer" at bounding box center [1414, 725] width 118 height 27
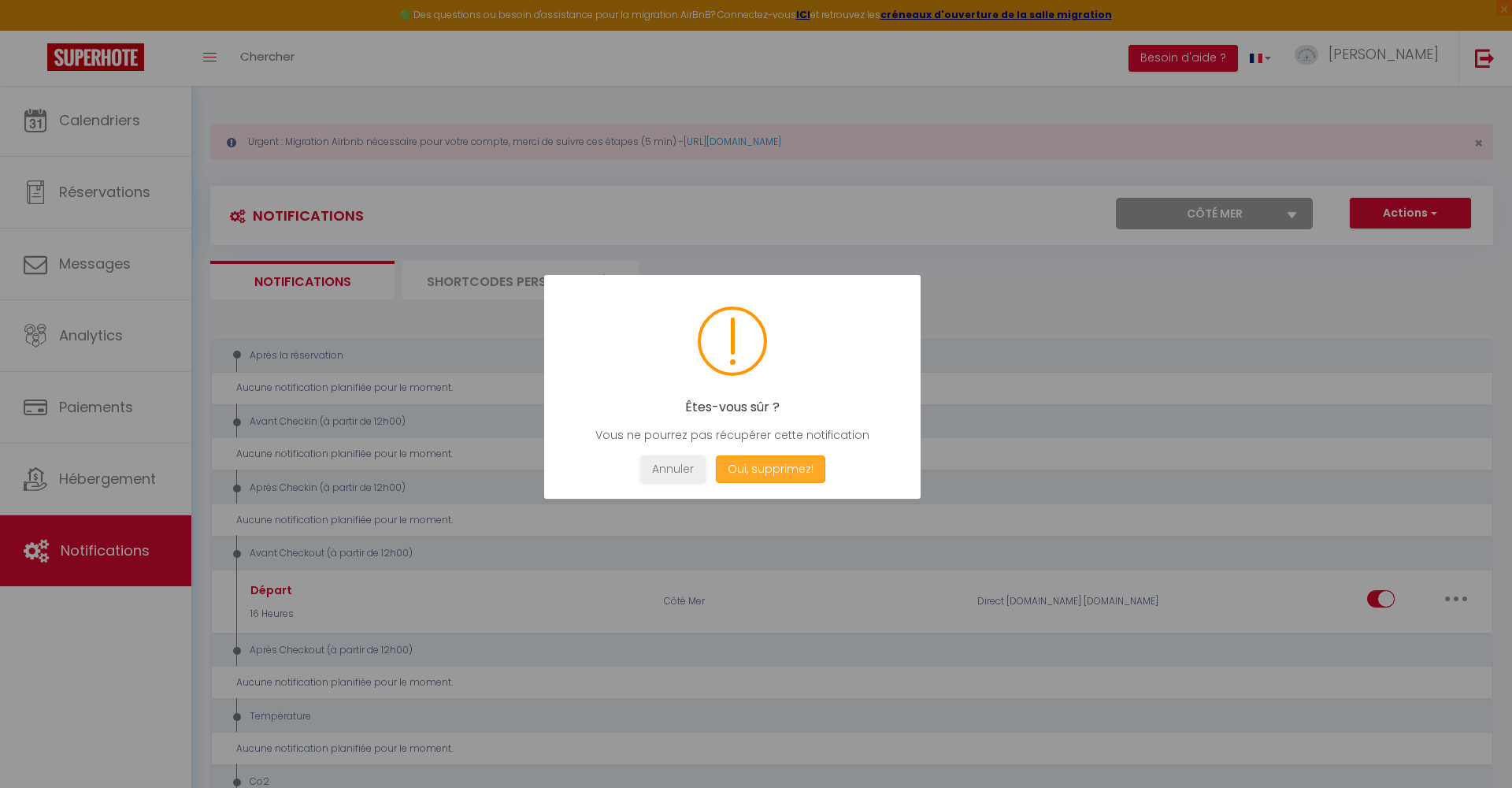
click at [745, 469] on button "Oui, supprimez!" at bounding box center [771, 469] width 109 height 28
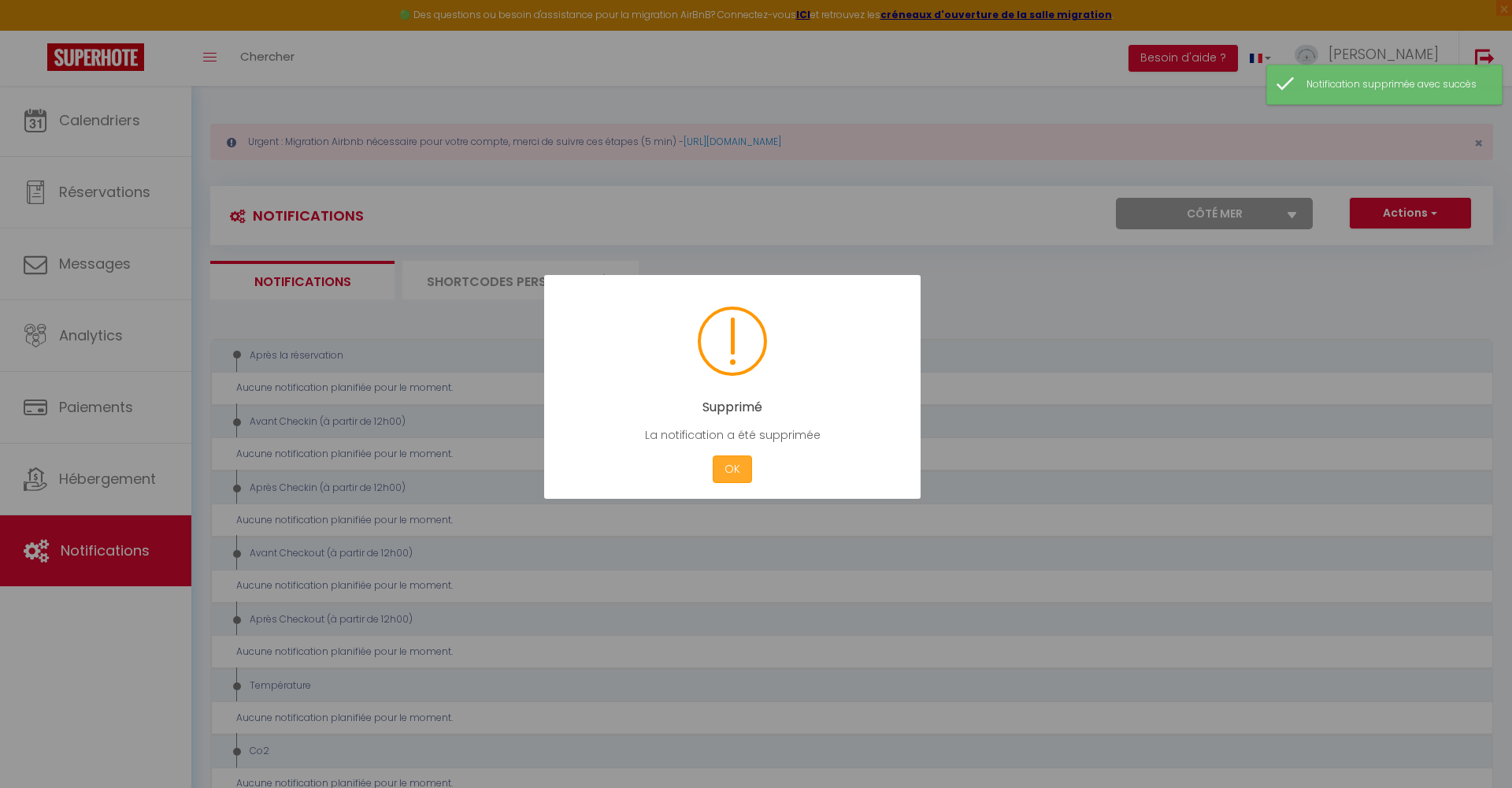
click at [733, 467] on button "OK" at bounding box center [733, 469] width 40 height 28
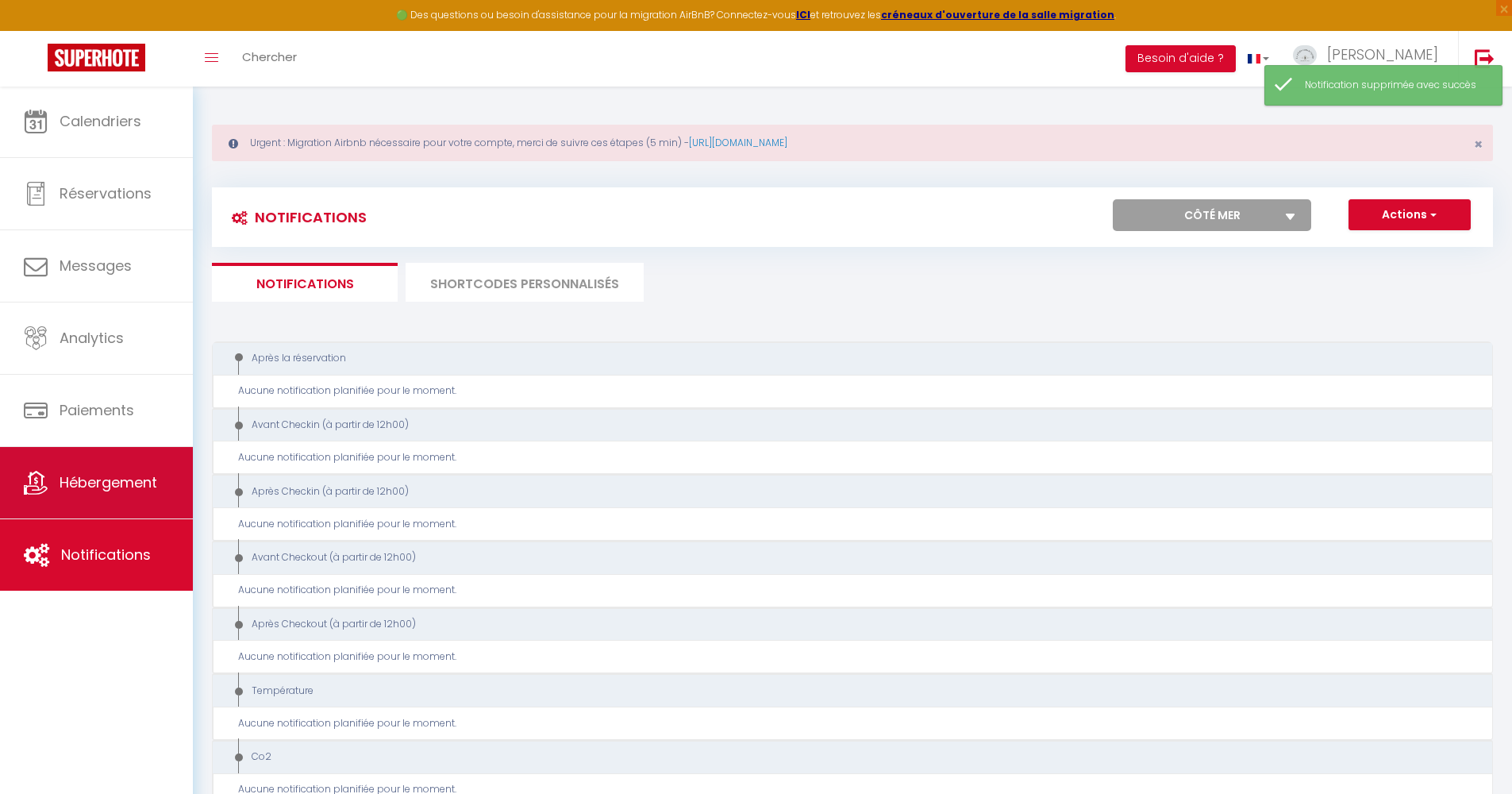
click at [74, 477] on span "Hébergement" at bounding box center [109, 482] width 98 height 20
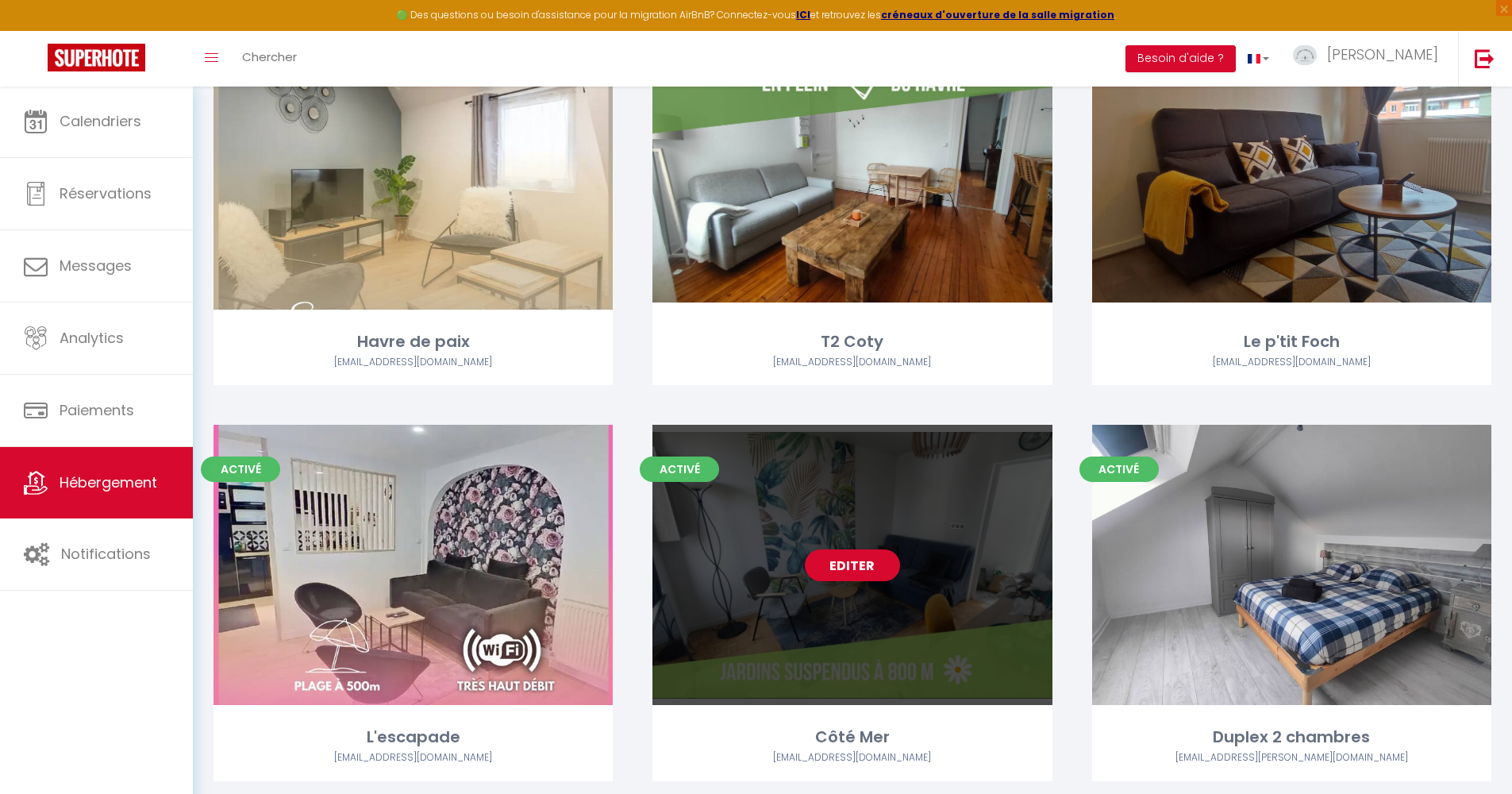
scroll to position [680, 0]
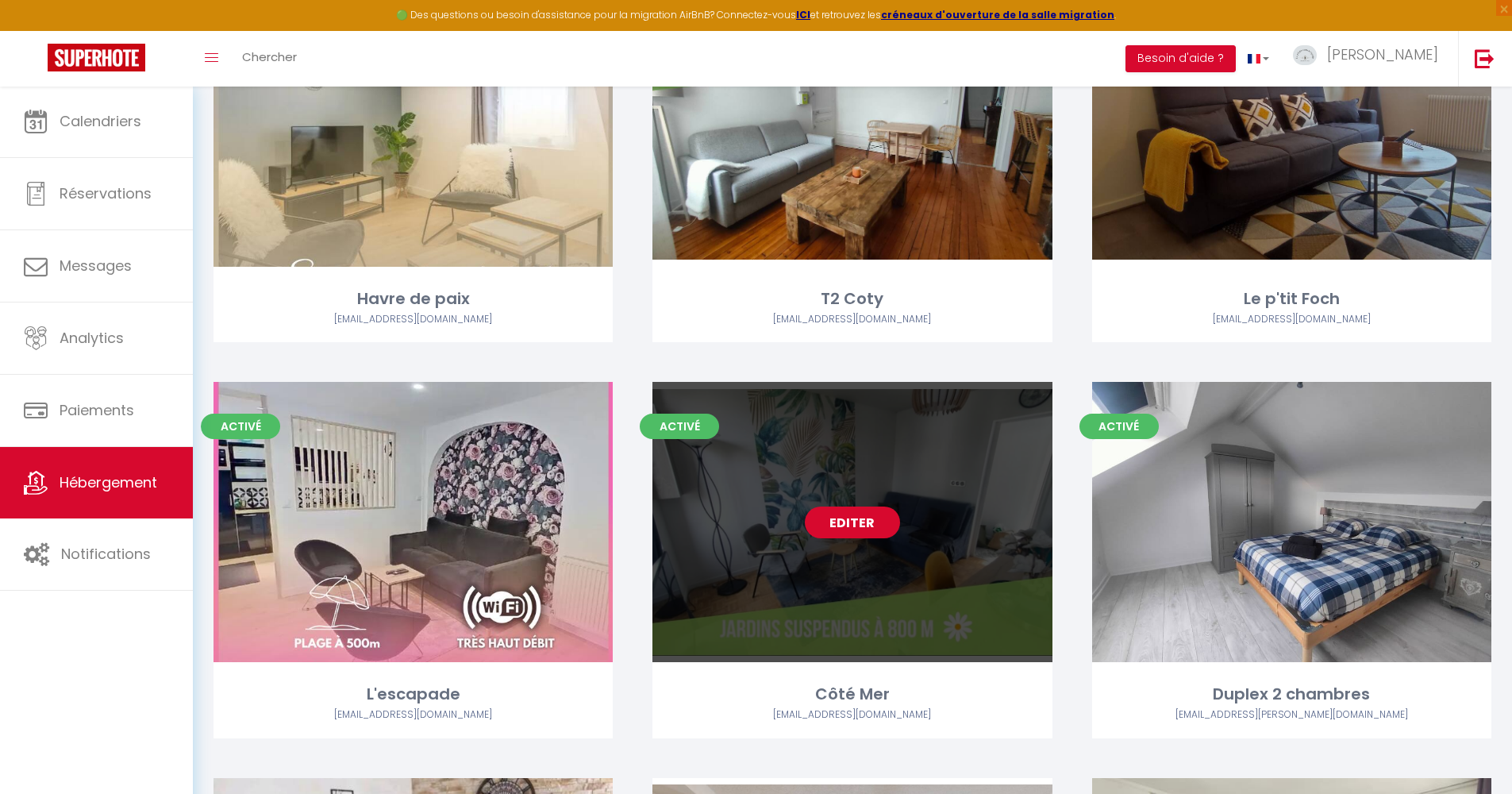
click at [865, 529] on link "Editer" at bounding box center [852, 522] width 96 height 32
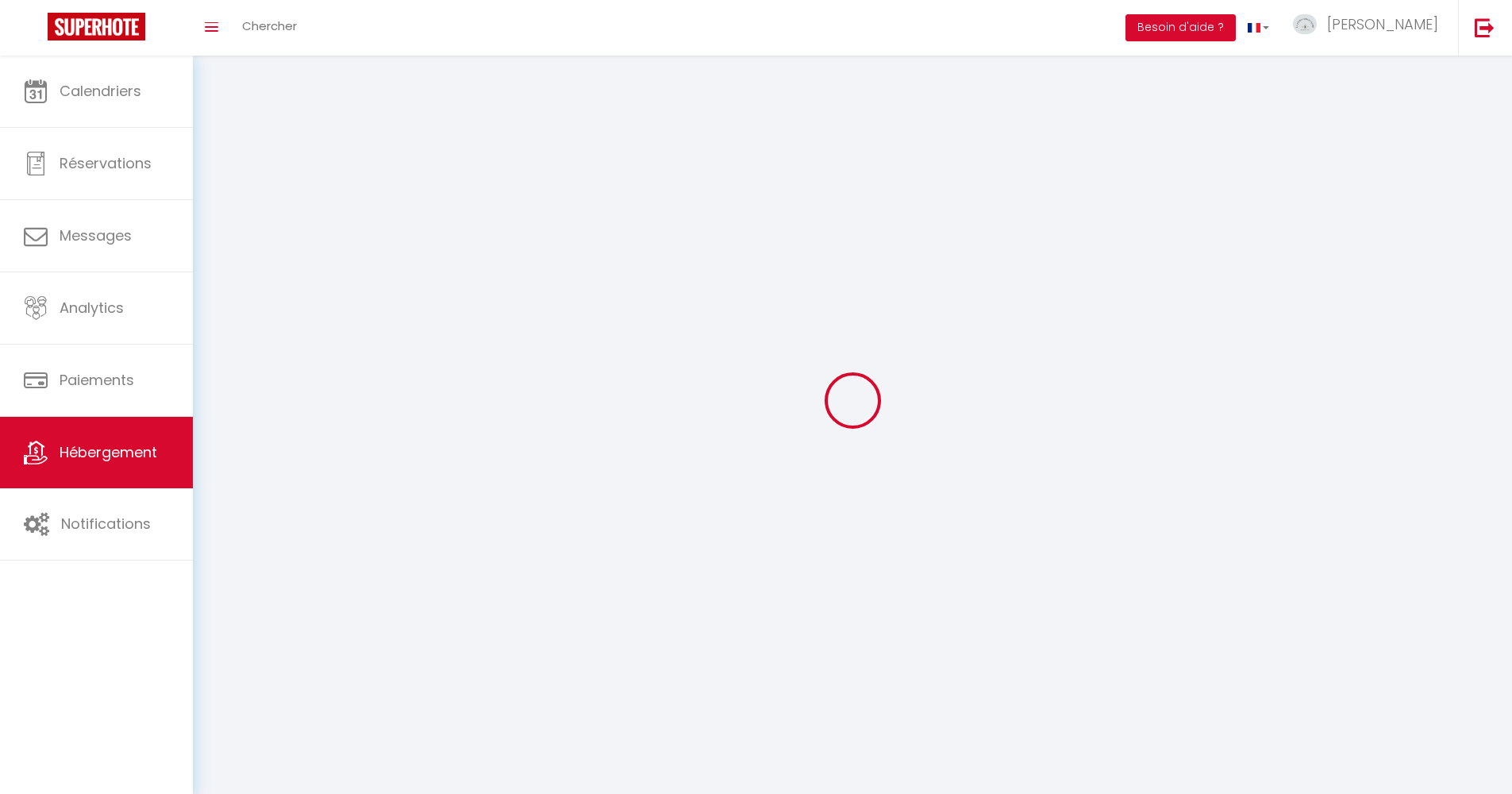
select select "1"
select select "28"
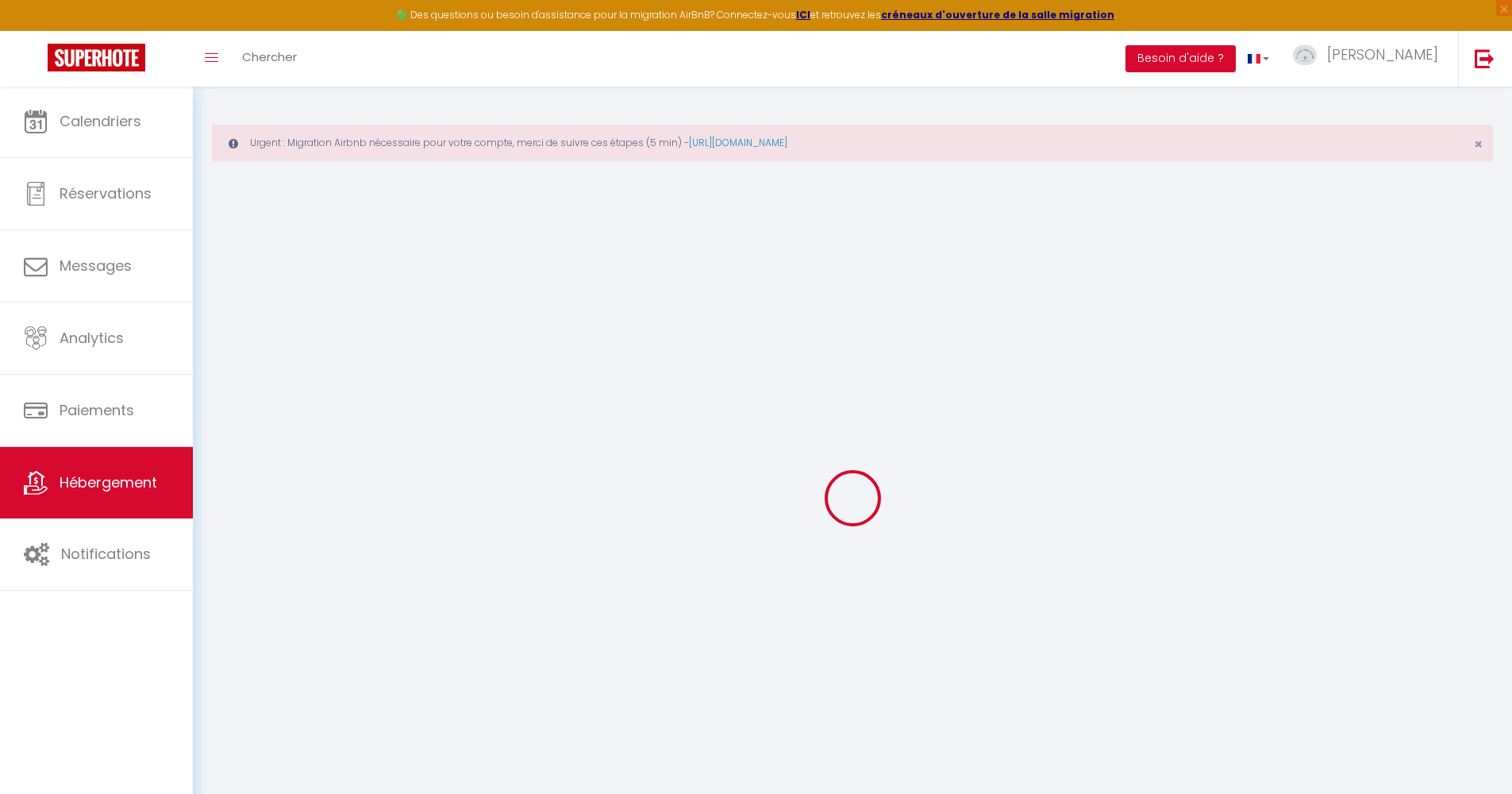
select select
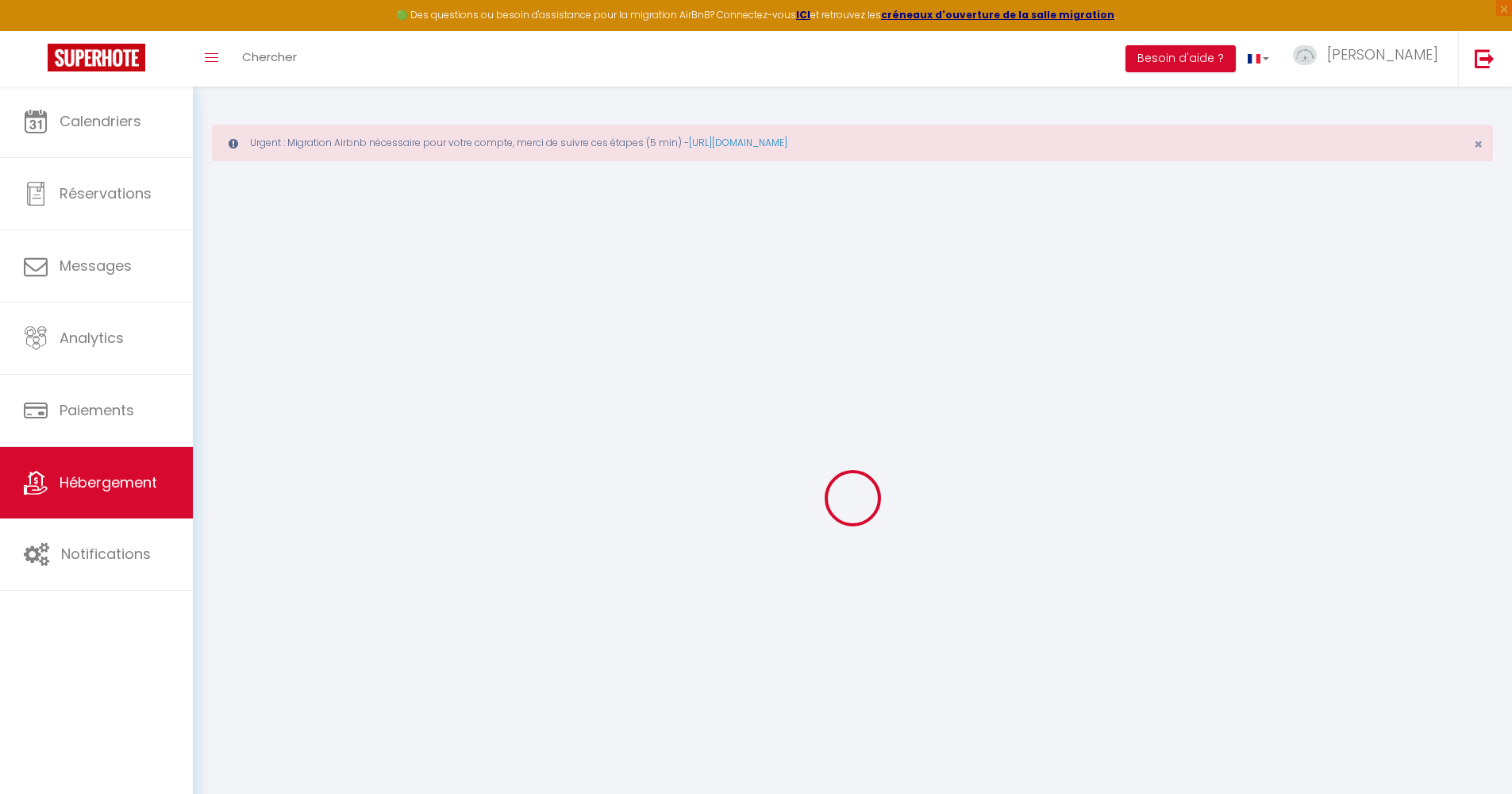
select select
checkbox input "false"
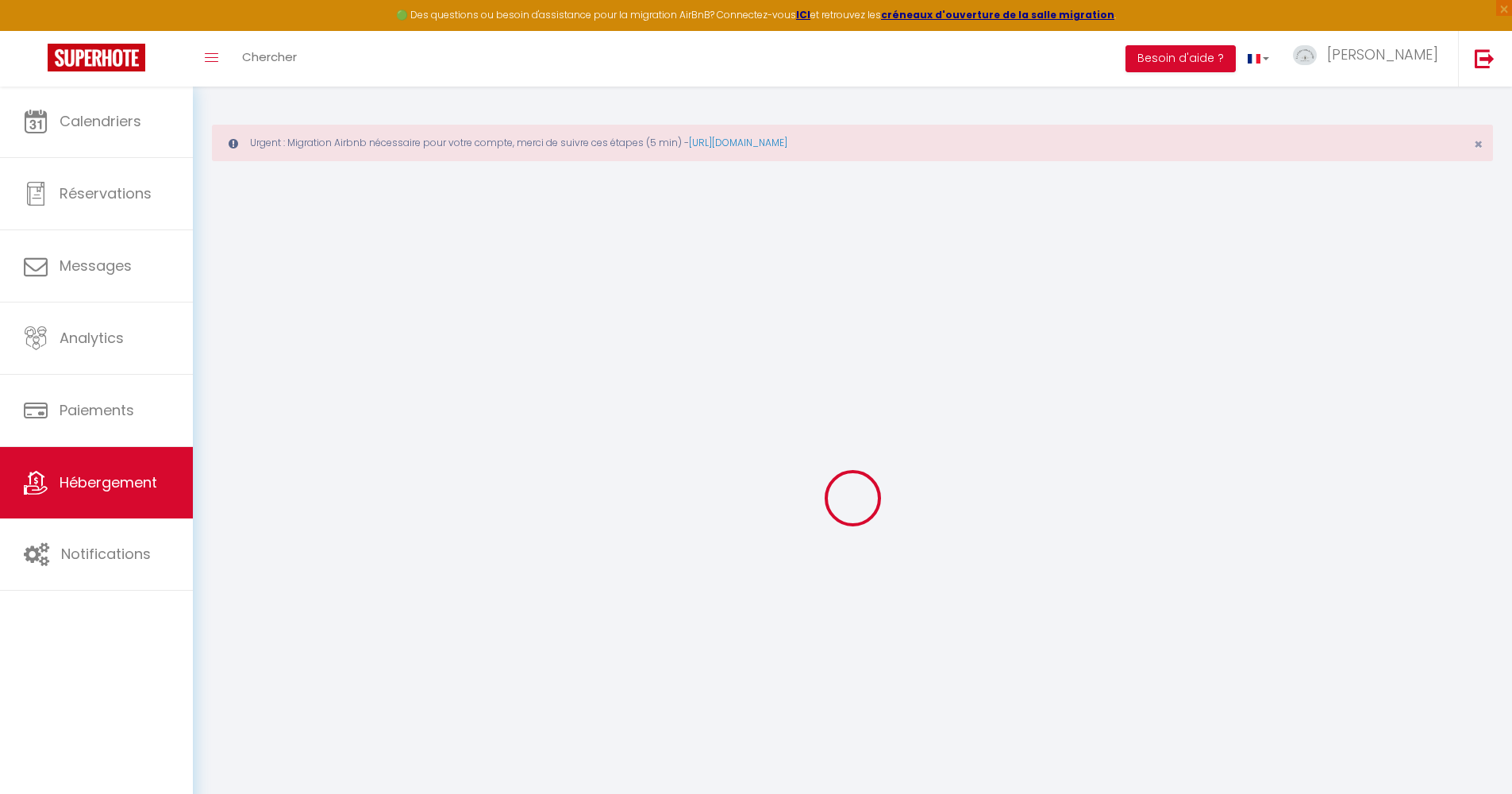
select select
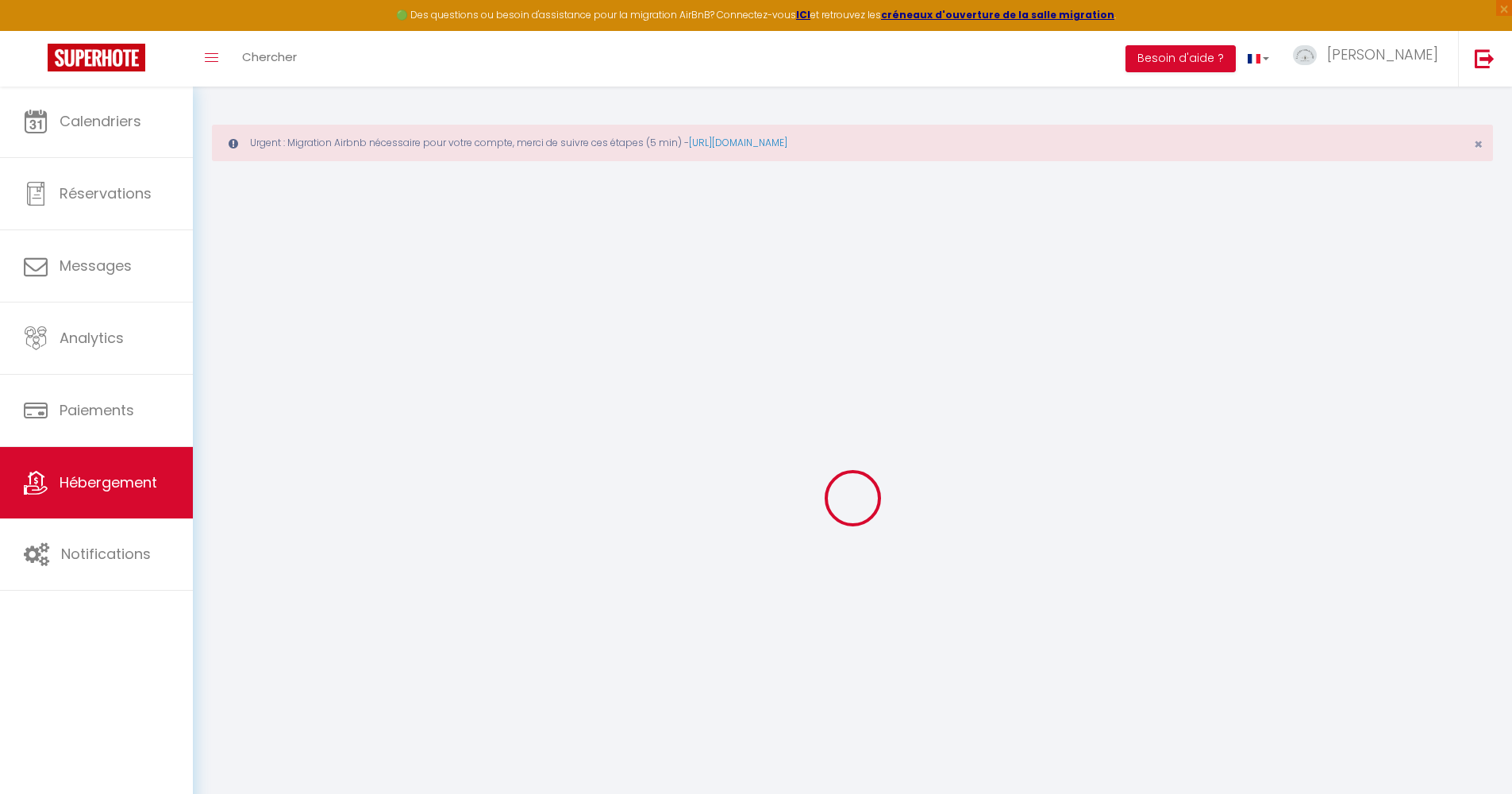
select select
checkbox input "false"
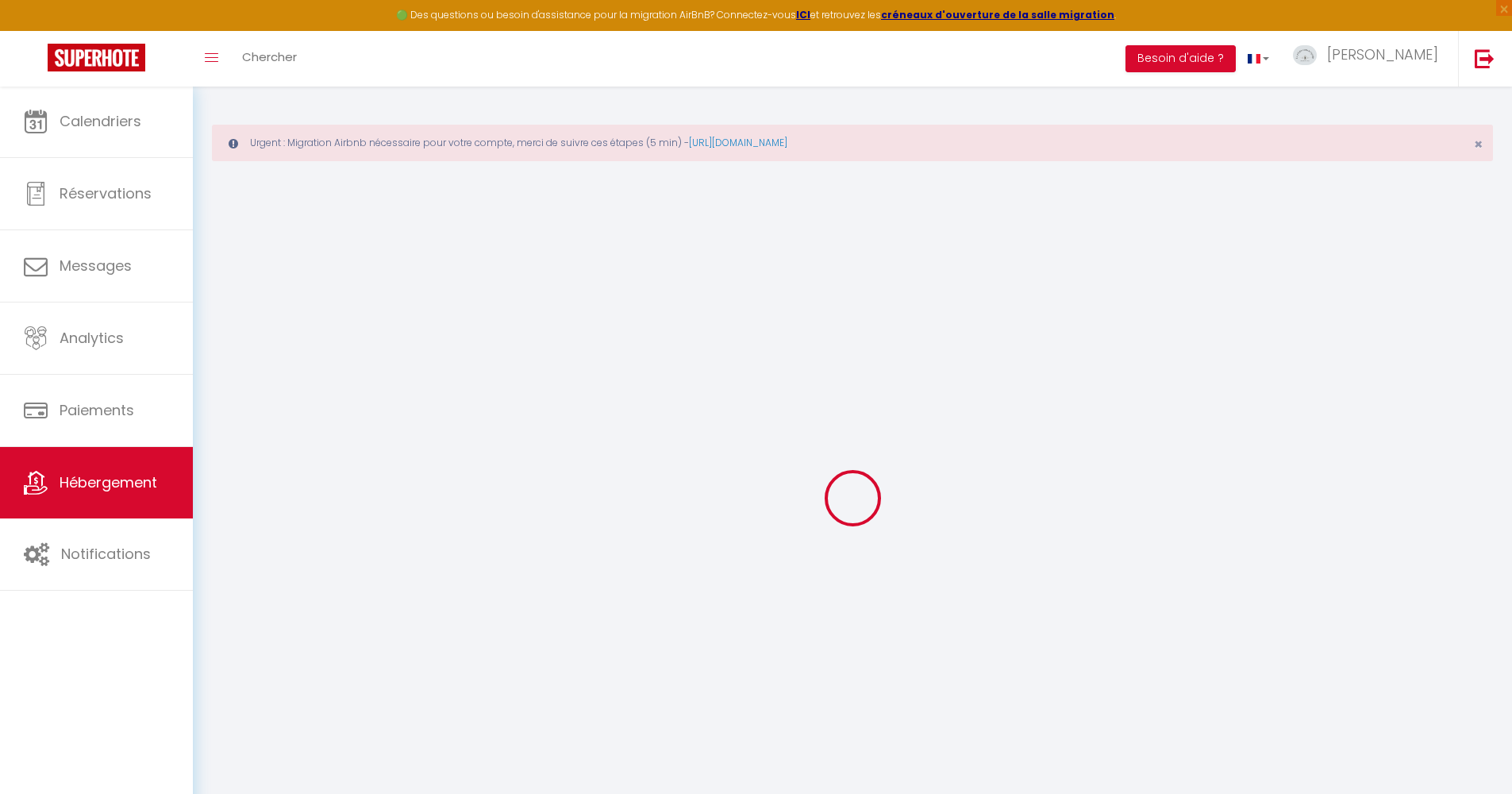
checkbox input "false"
select select
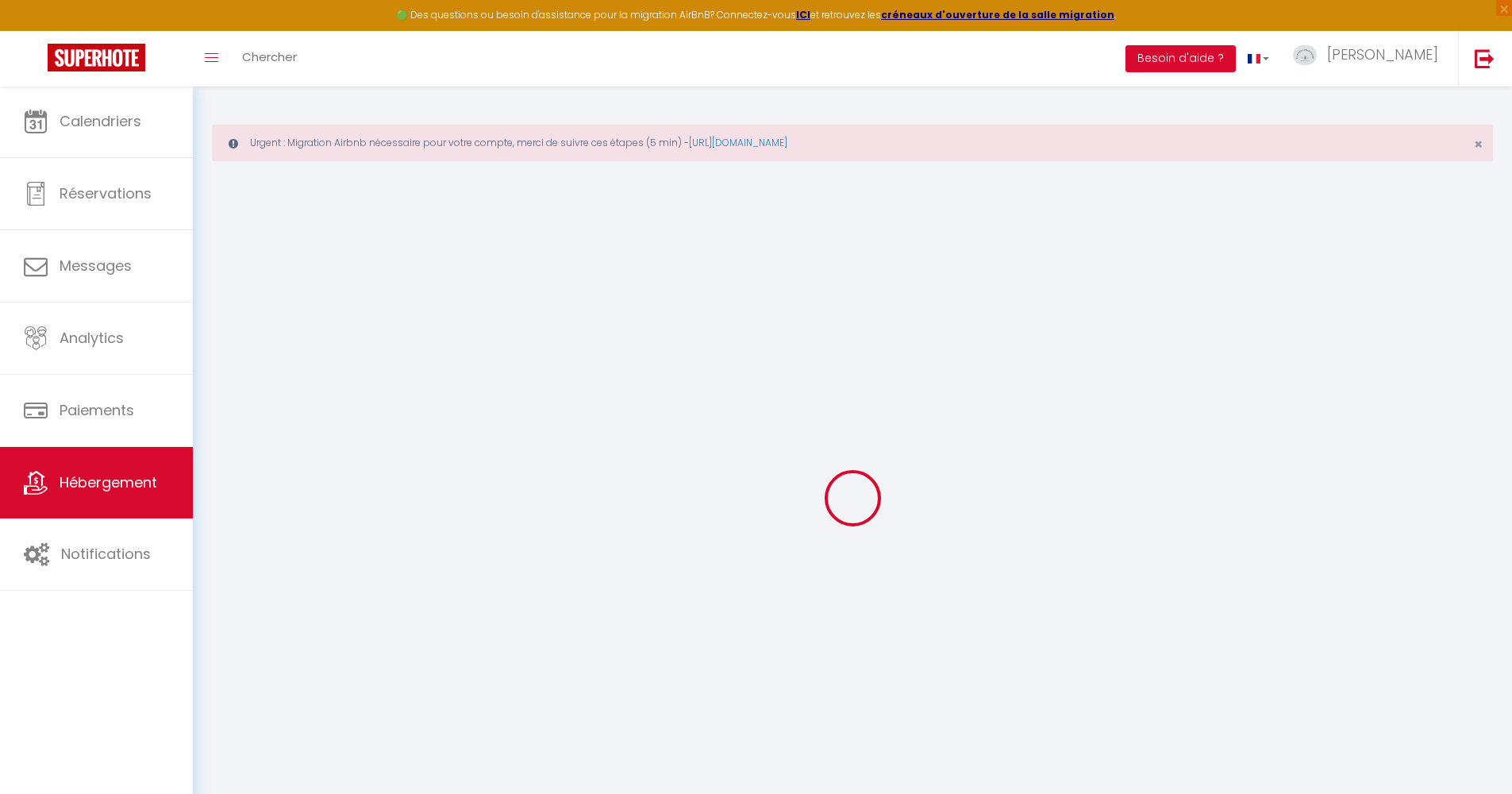
select select
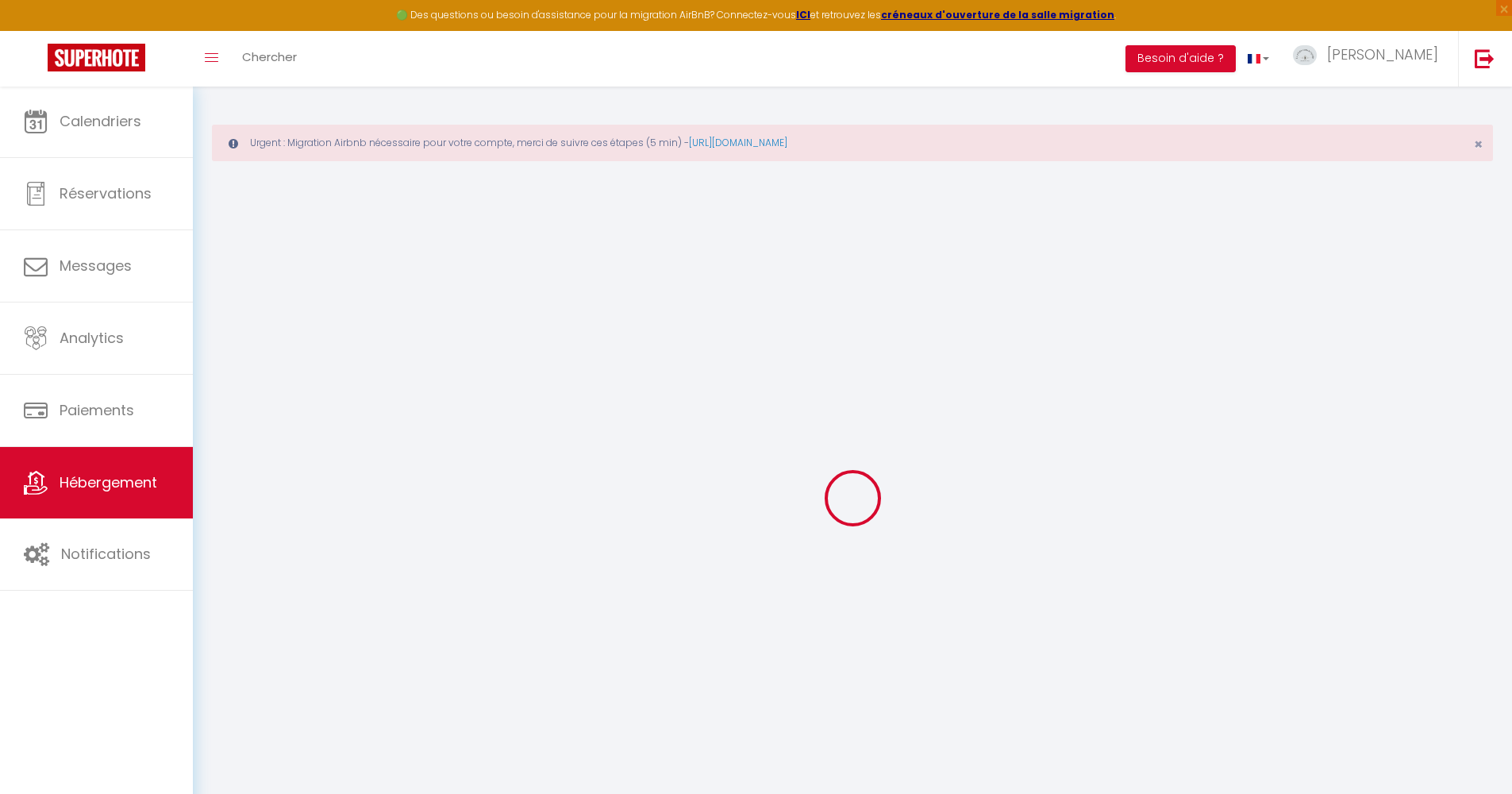
checkbox input "false"
select select
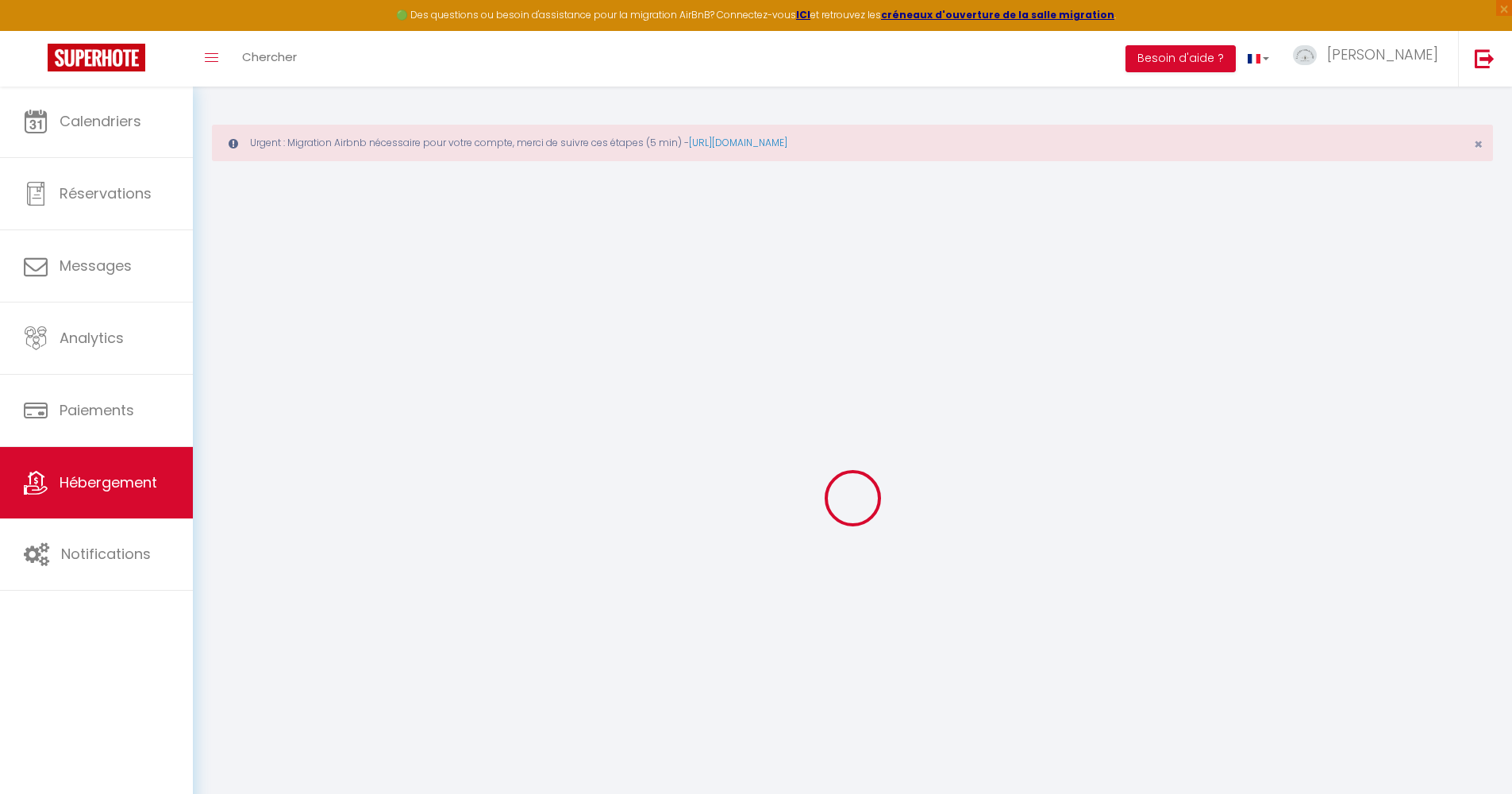
select select
type input "Côté Mer"
type input "[GEOGRAPHIC_DATA]"
type input "47"
type input "30"
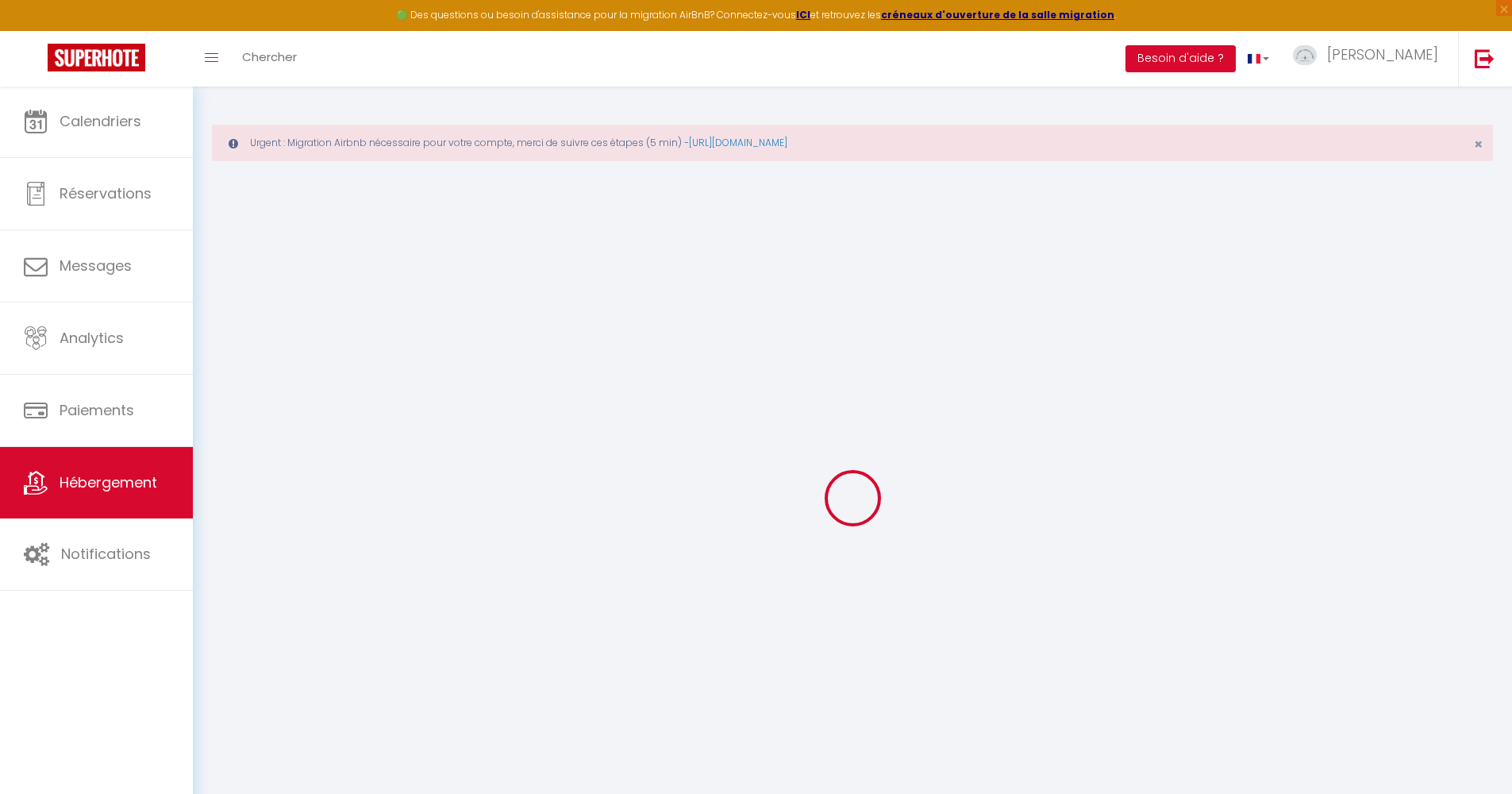
select select
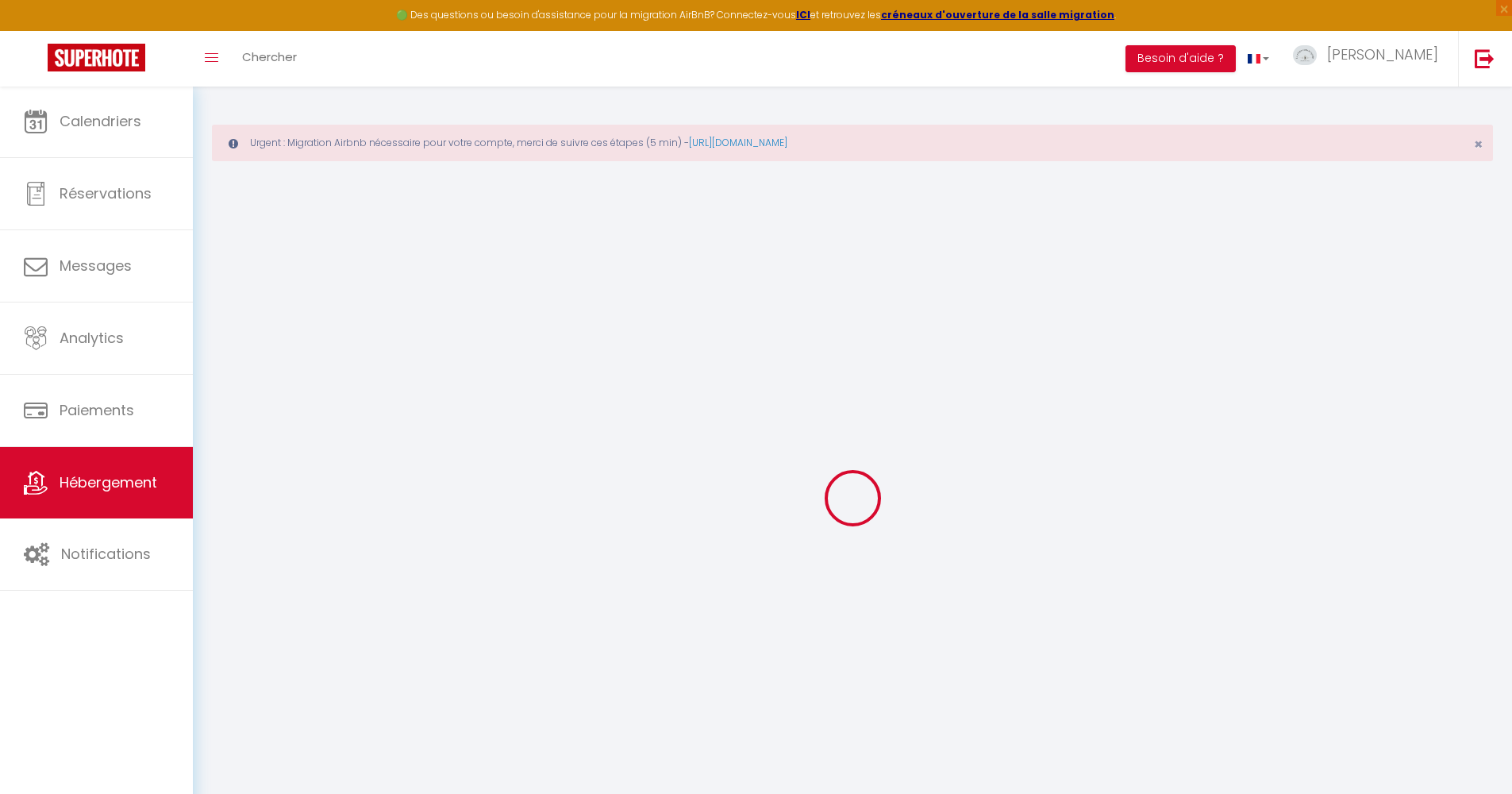
select select
type input "[STREET_ADDRESS][PERSON_NAME]"
type input "76620"
type input "[GEOGRAPHIC_DATA]"
type input "[EMAIL_ADDRESS][DOMAIN_NAME]"
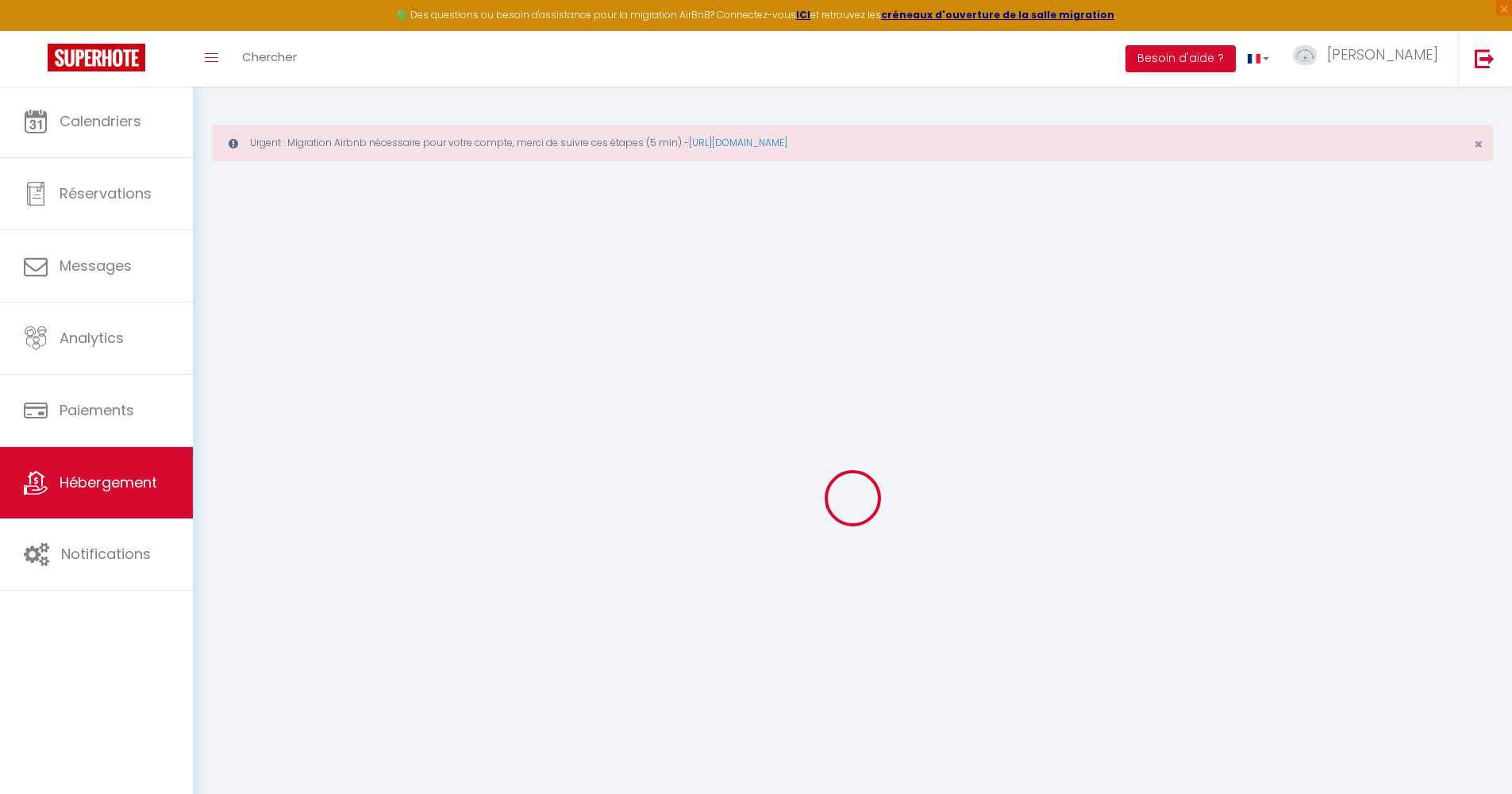
select select
checkbox input "false"
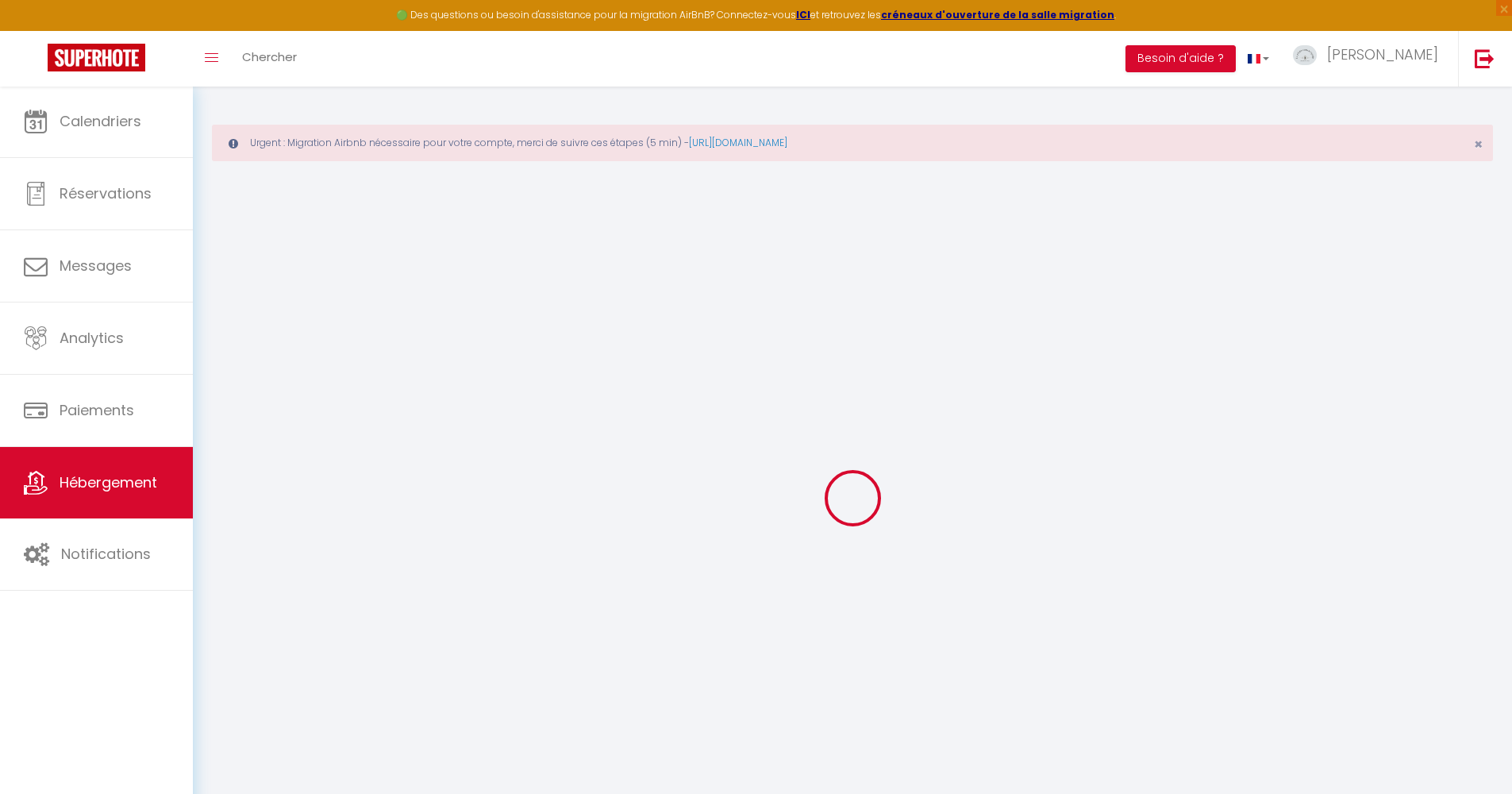
type input "0"
select select "51199"
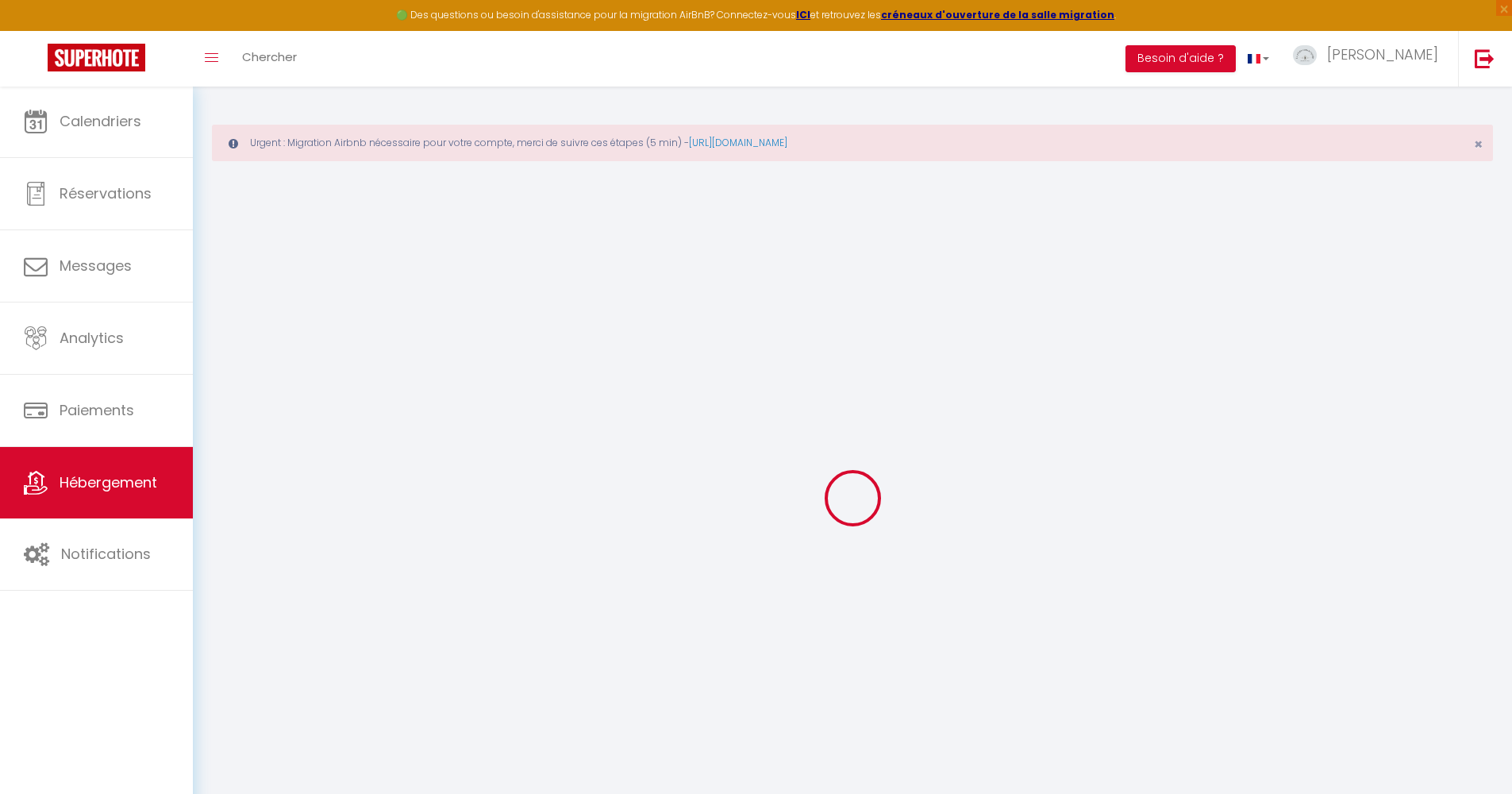
select select
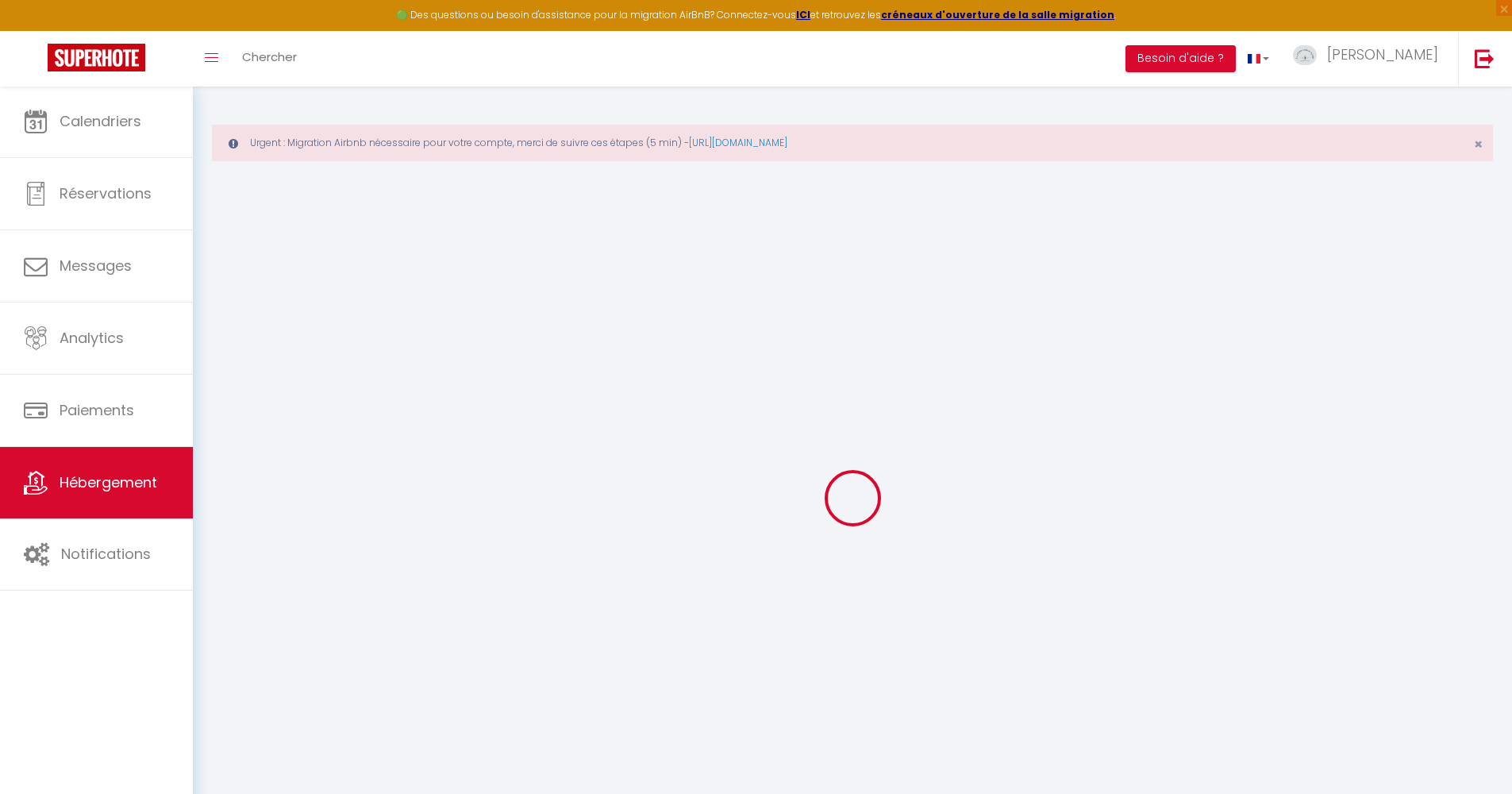
select select
checkbox input "false"
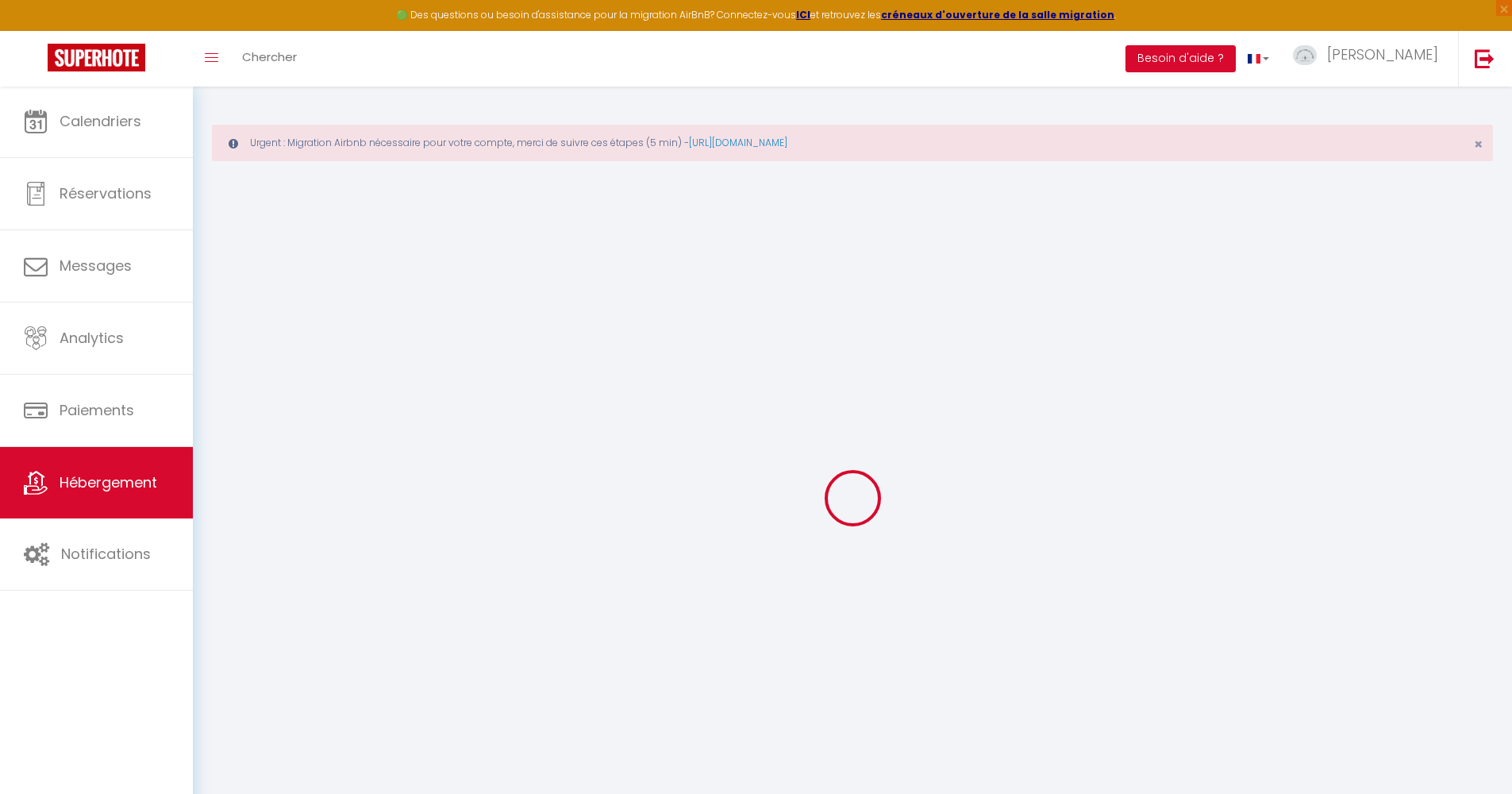
checkbox input "false"
select select
checkbox input "false"
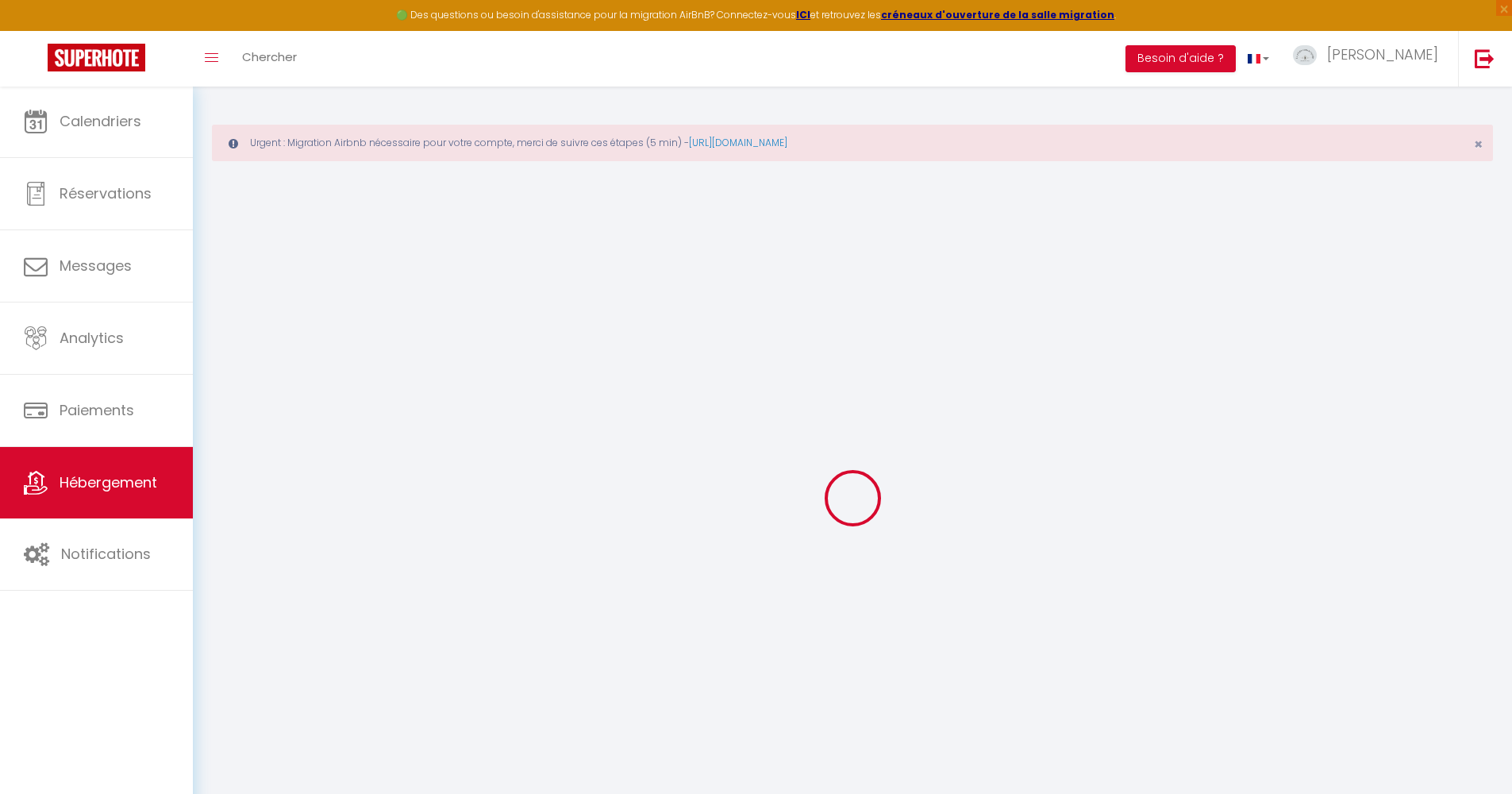
checkbox input "false"
select select "17:00"
select select
select select "11:00"
select select "30"
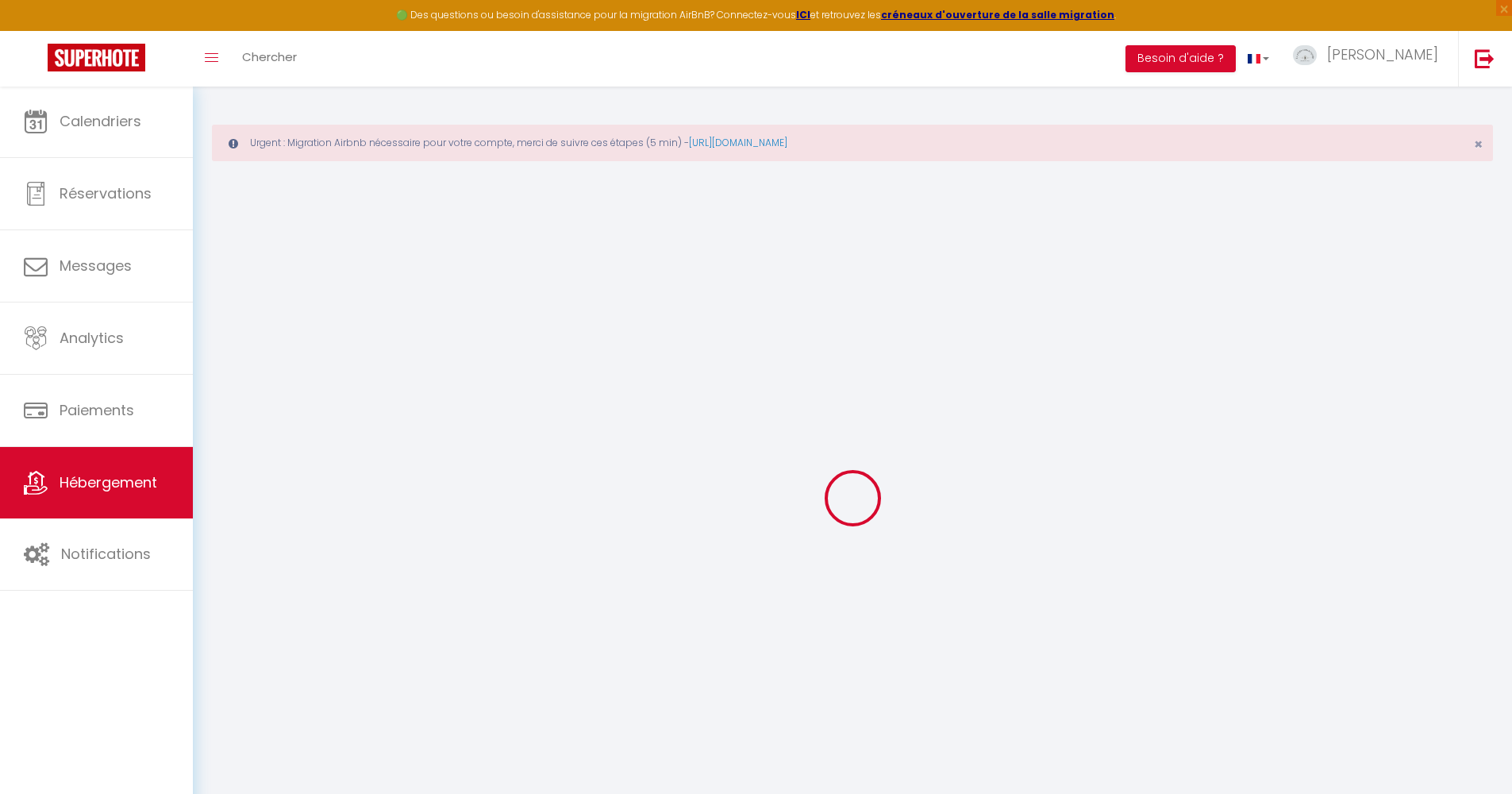
select select "120"
select select "20:00"
select select
checkbox input "false"
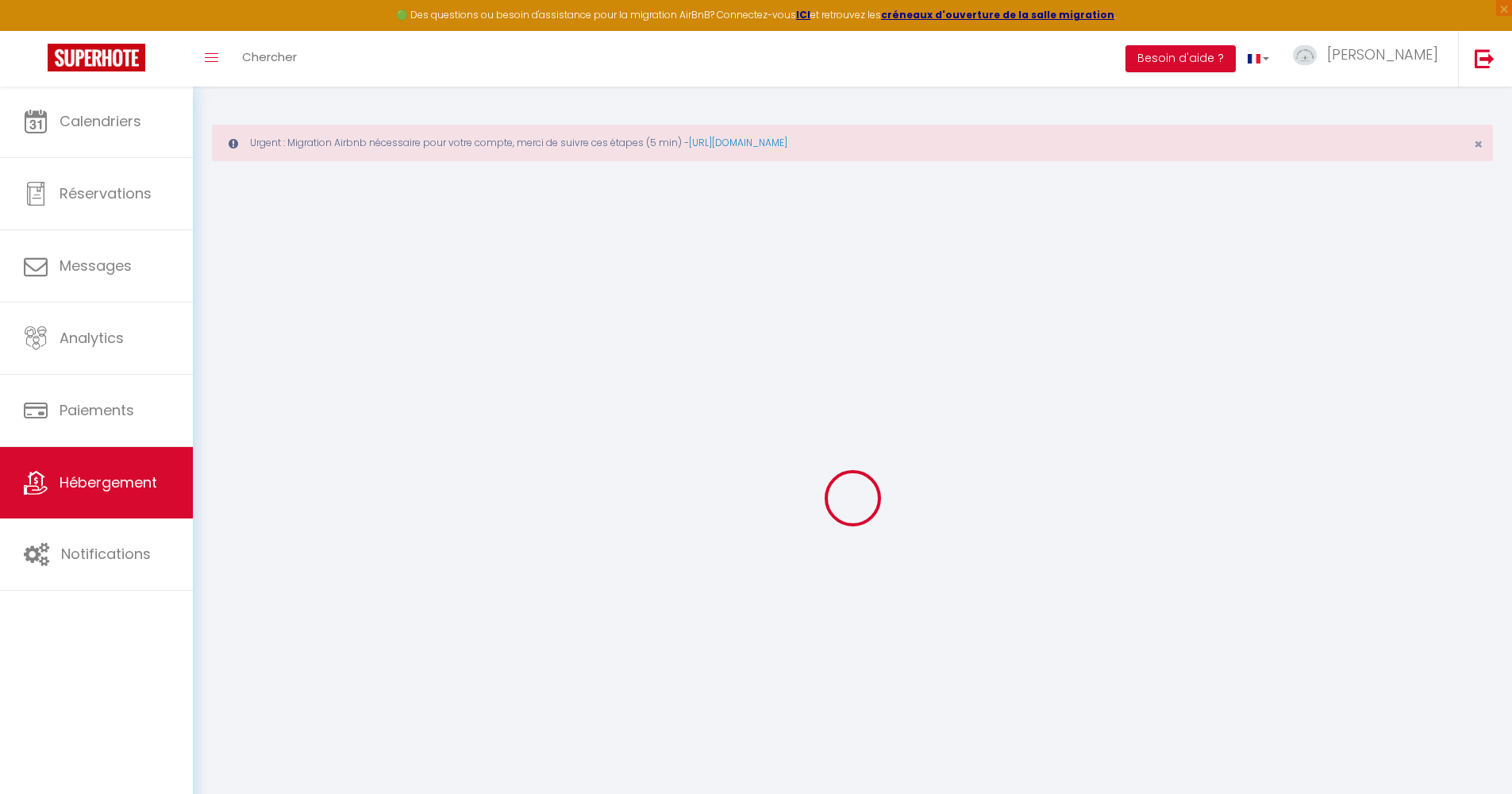
checkbox input "false"
select select
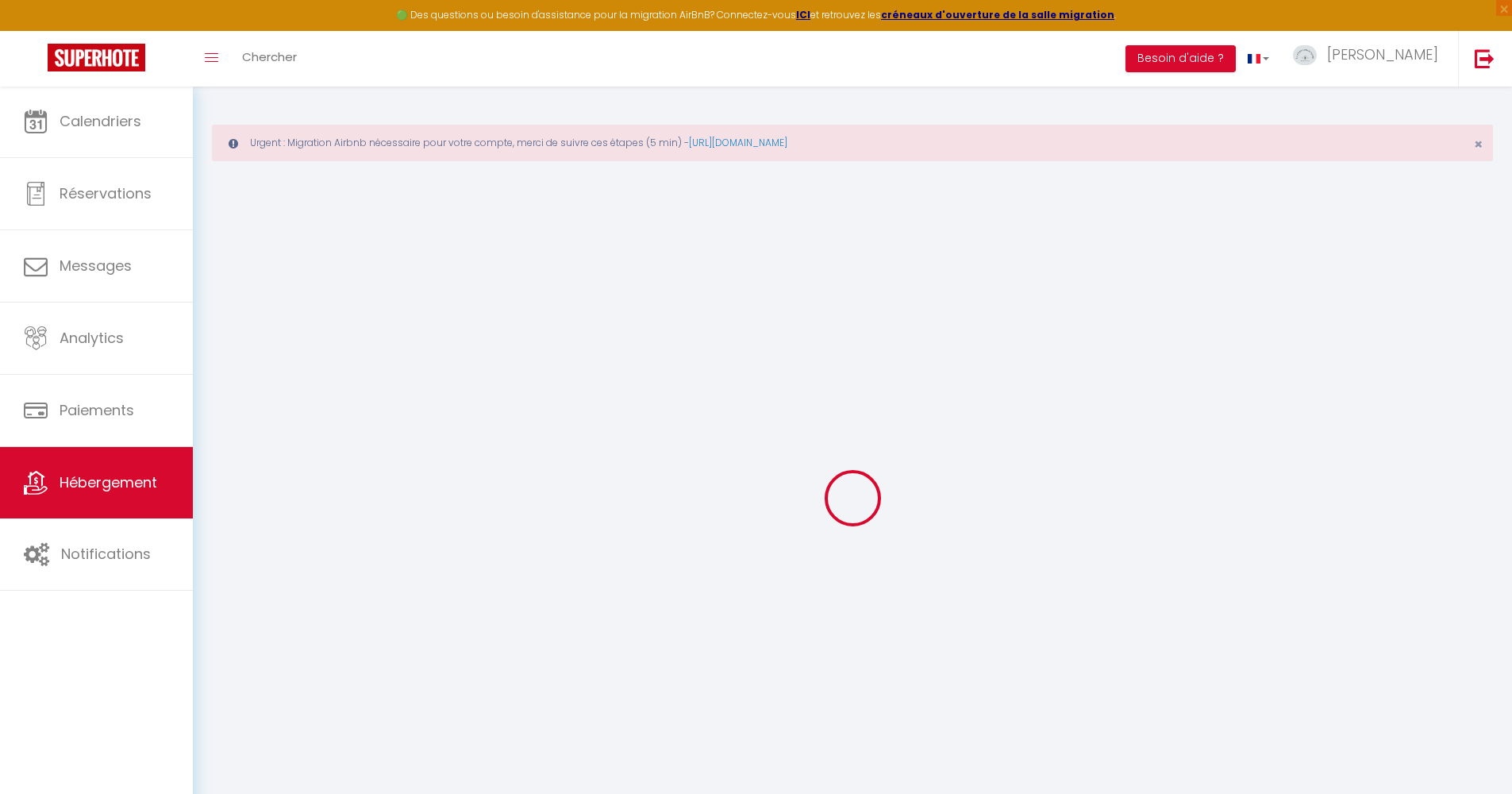
checkbox input "false"
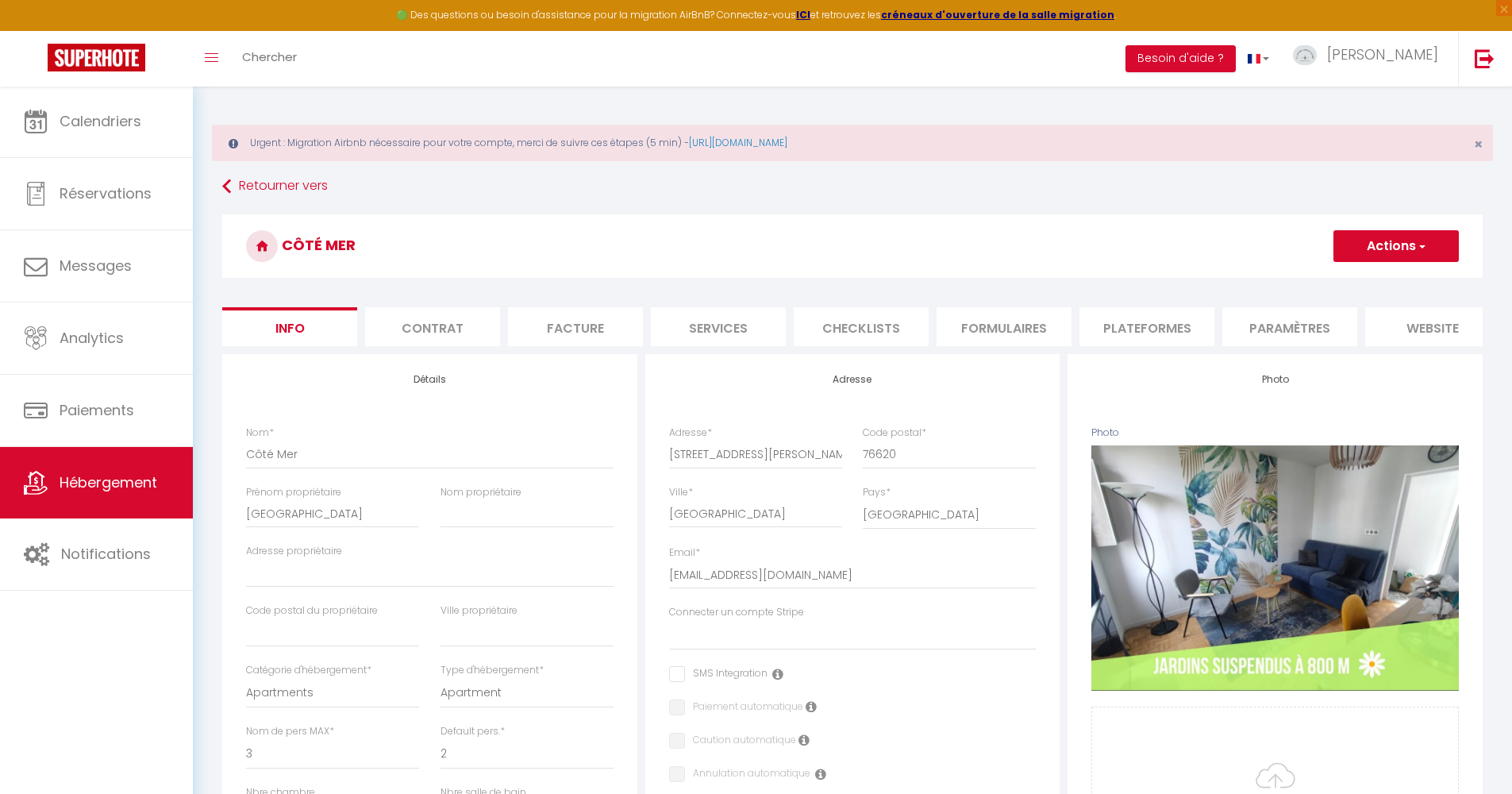
click at [1411, 243] on button "Actions" at bounding box center [1396, 246] width 126 height 32
click at [1336, 322] on link "Supprimer" at bounding box center [1373, 322] width 170 height 20
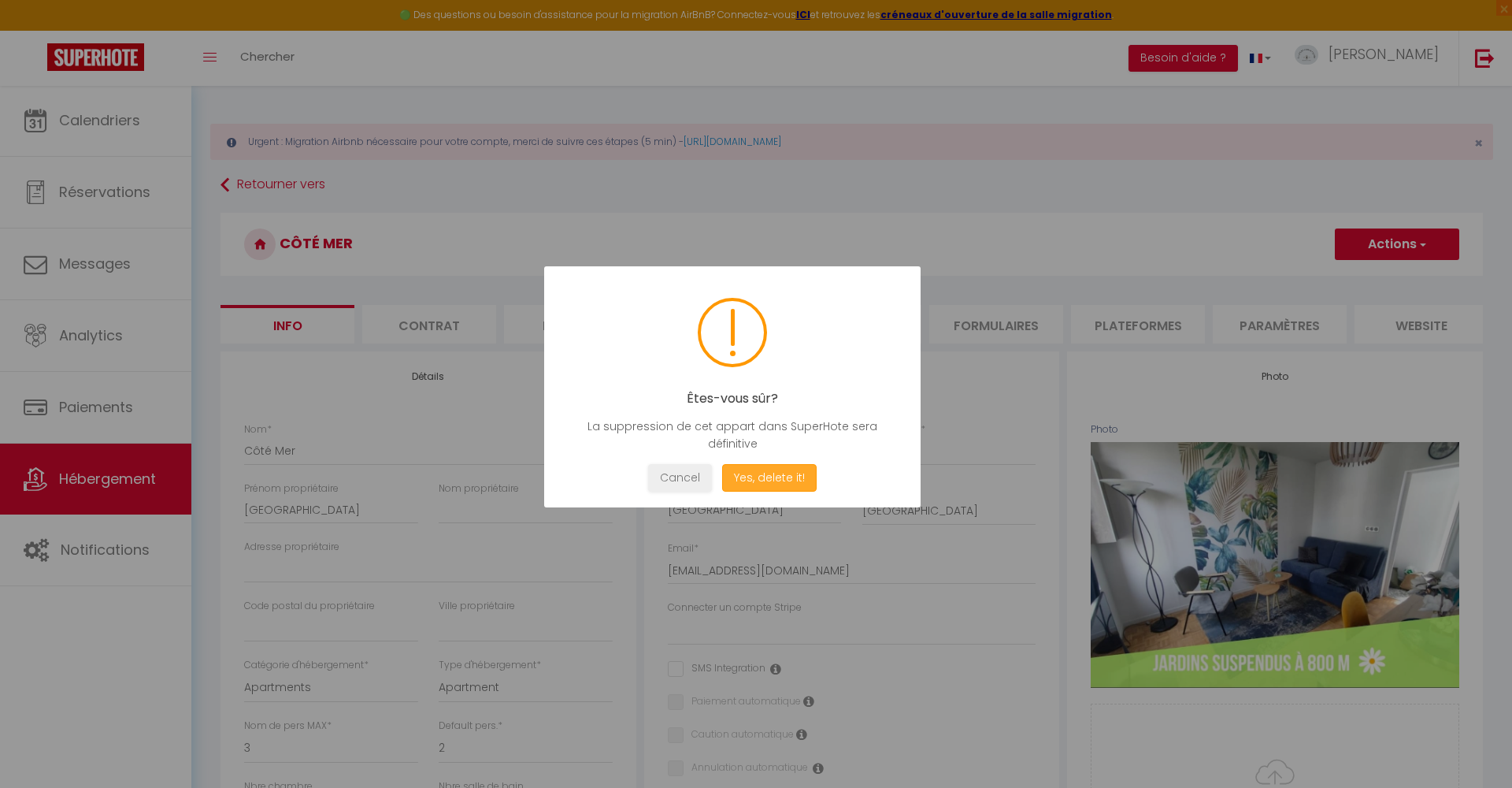
click at [788, 478] on button "Yes, delete it!" at bounding box center [769, 478] width 95 height 28
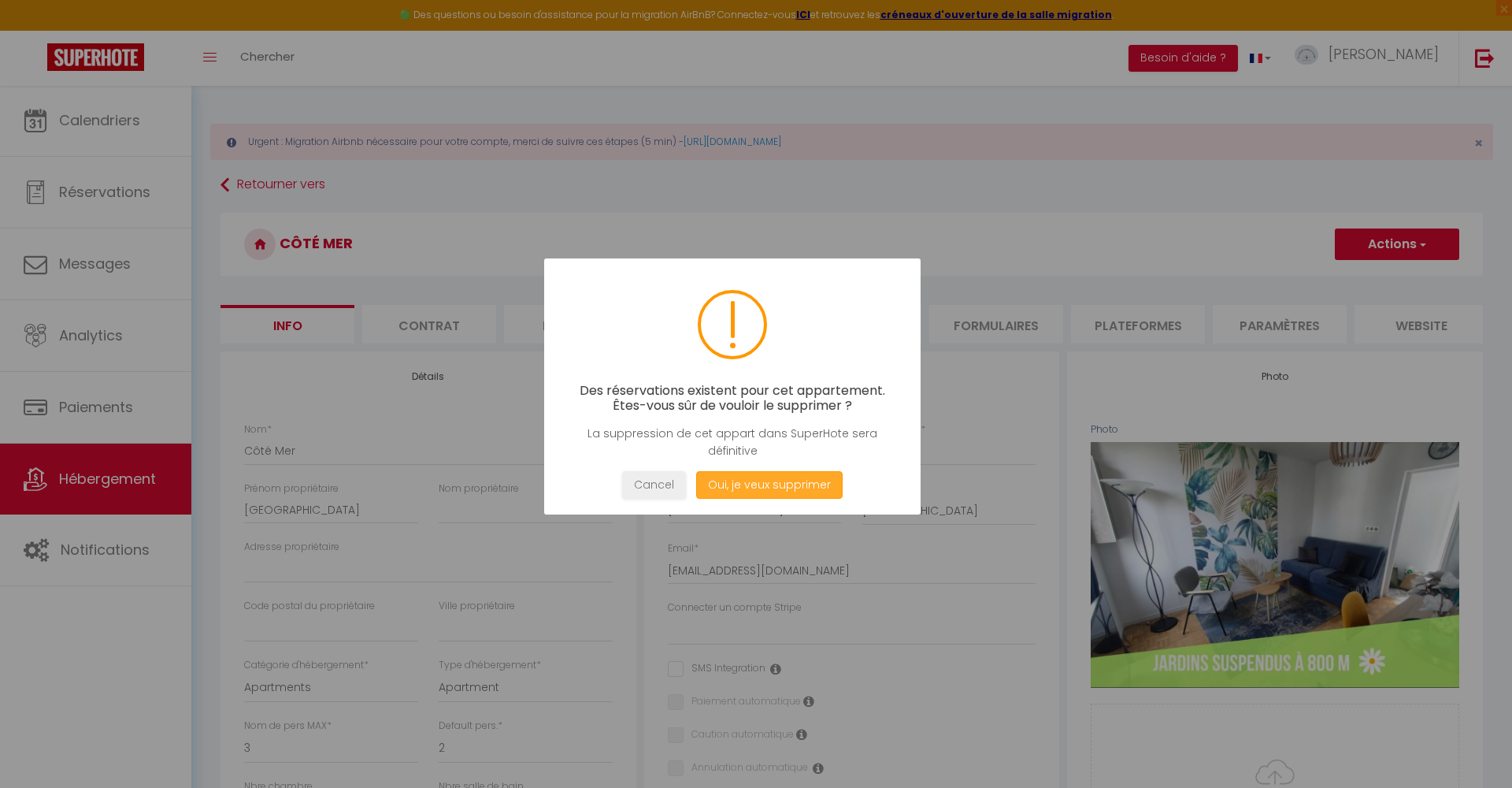
click at [791, 480] on button "Oui, je veux supprimer" at bounding box center [769, 485] width 147 height 28
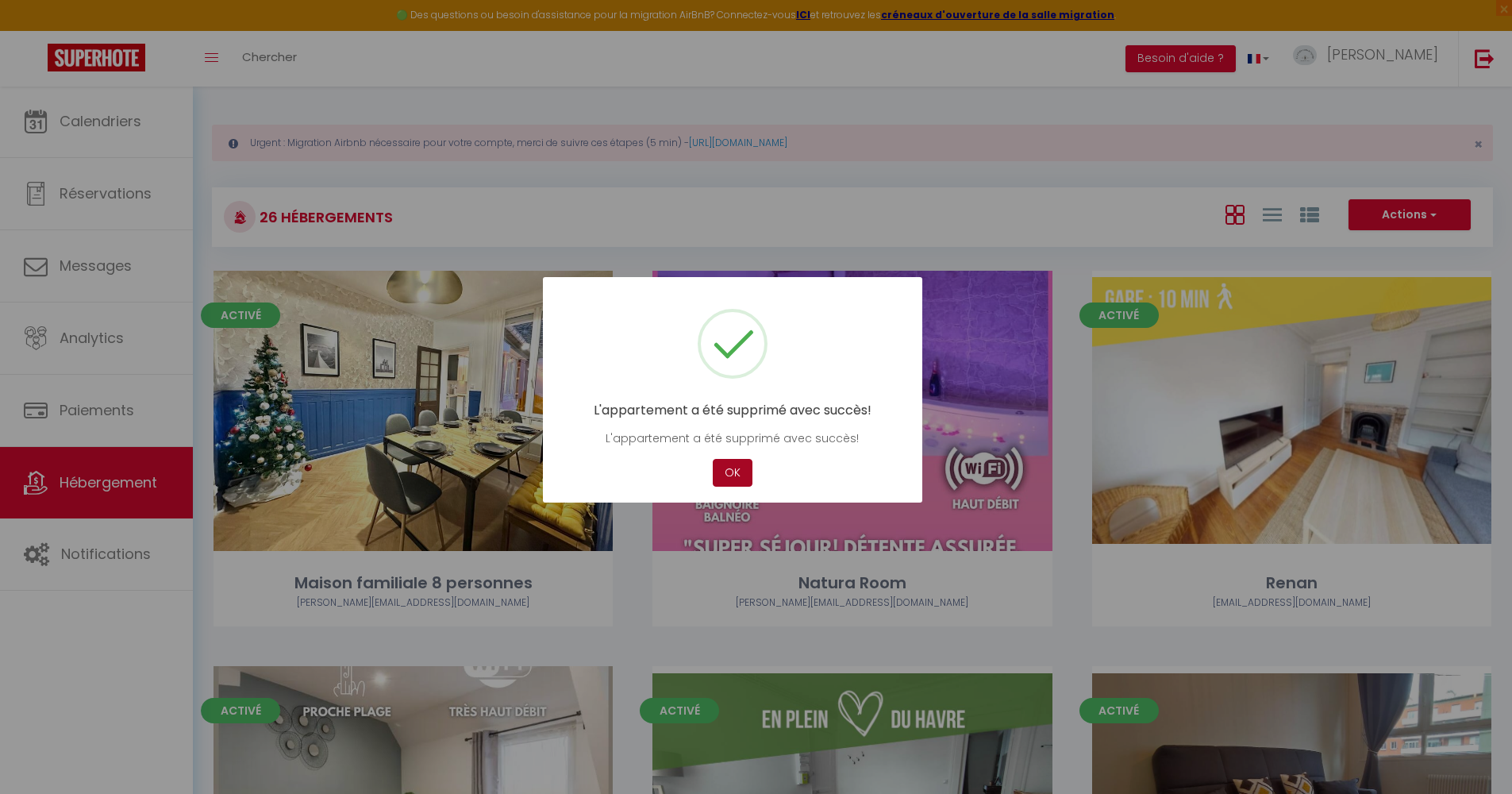
click at [727, 480] on button "OK" at bounding box center [732, 473] width 40 height 28
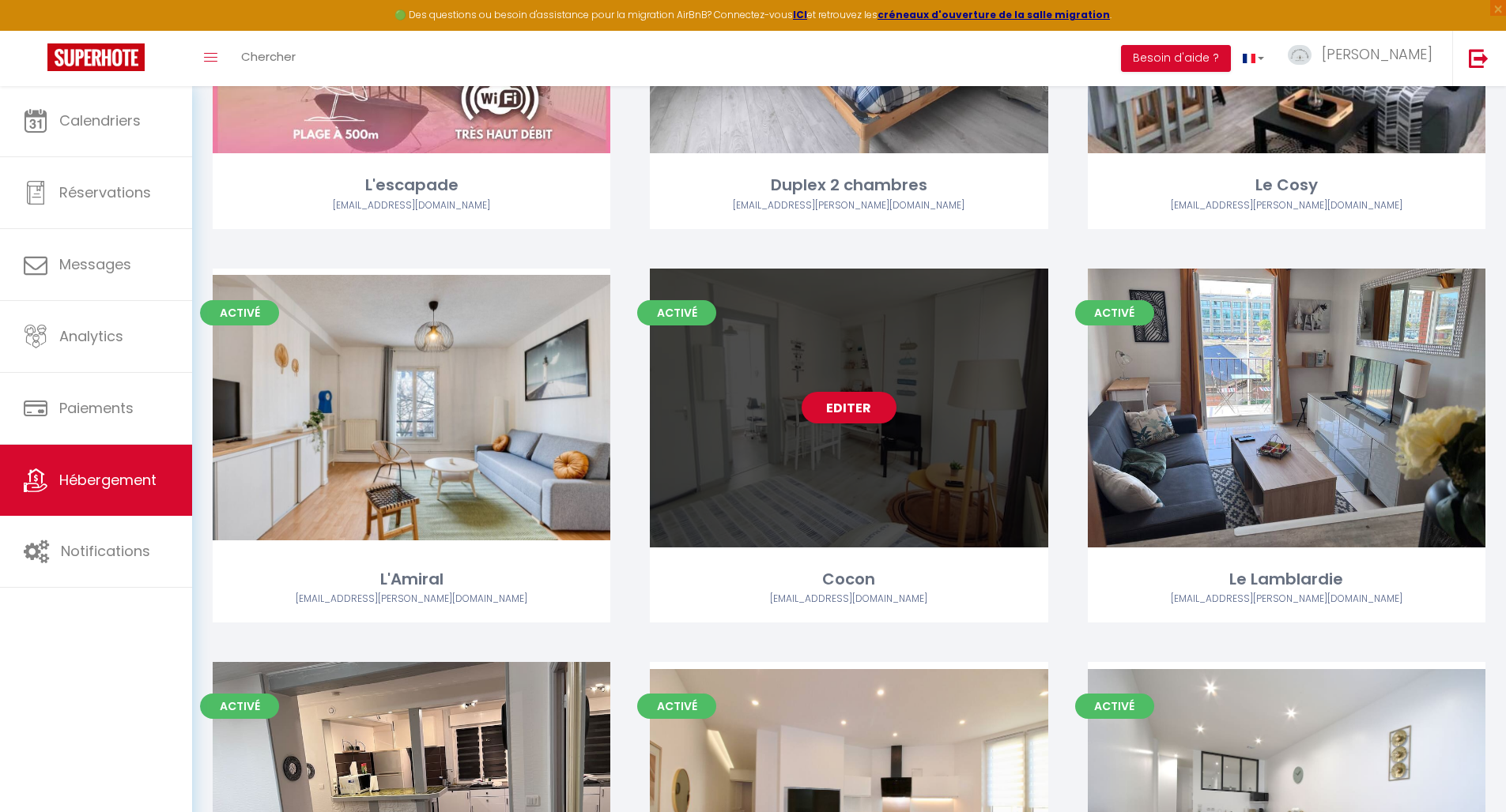
scroll to position [1185, 0]
